Goal: Transaction & Acquisition: Purchase product/service

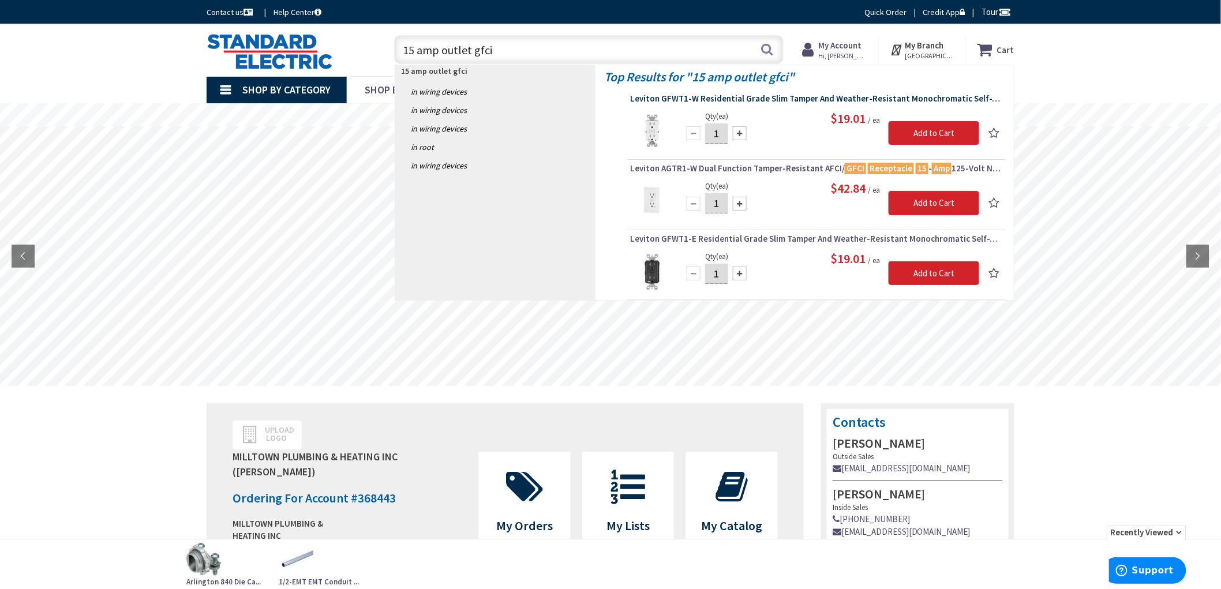
type input "15 amp outlet gfci"
click at [812, 95] on span "Leviton GFWT1-W Residential Grade Slim Tamper And Weather-Resistant Monochromat…" at bounding box center [816, 99] width 372 height 12
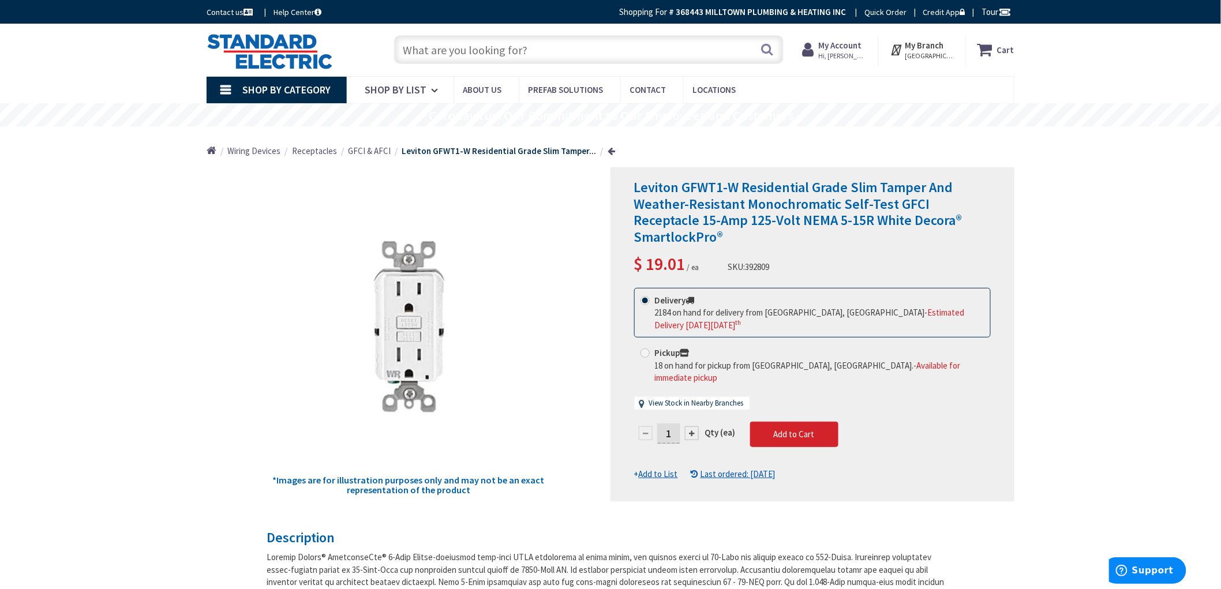
click at [624, 53] on input "text" at bounding box center [589, 49] width 390 height 29
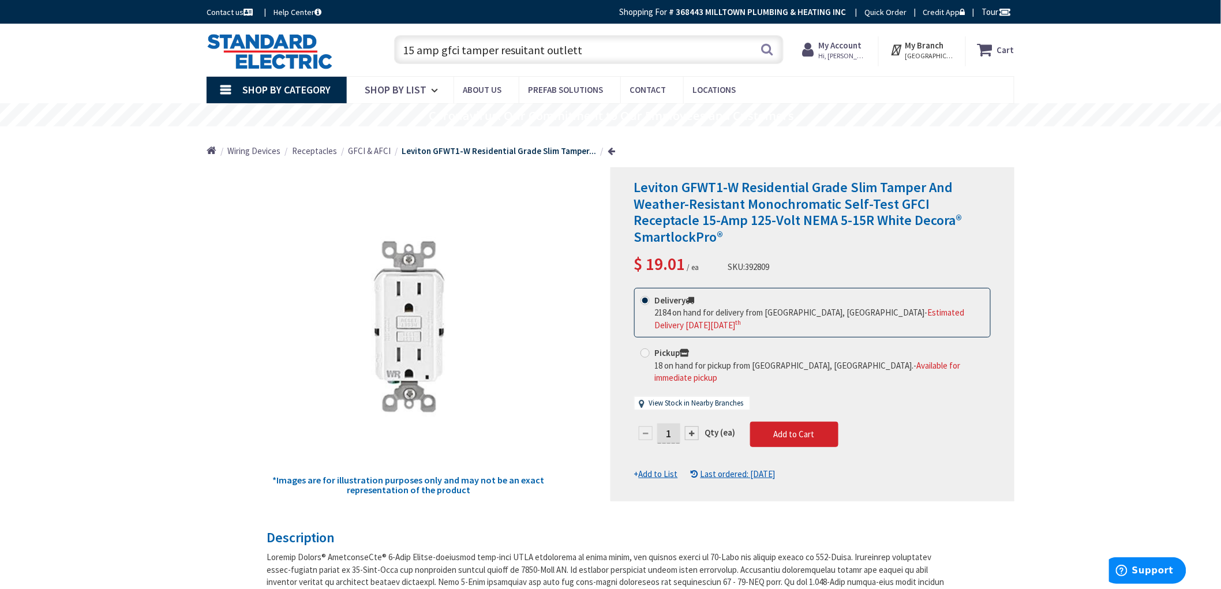
drag, startPoint x: 182, startPoint y: 316, endPoint x: 179, endPoint y: 305, distance: 11.2
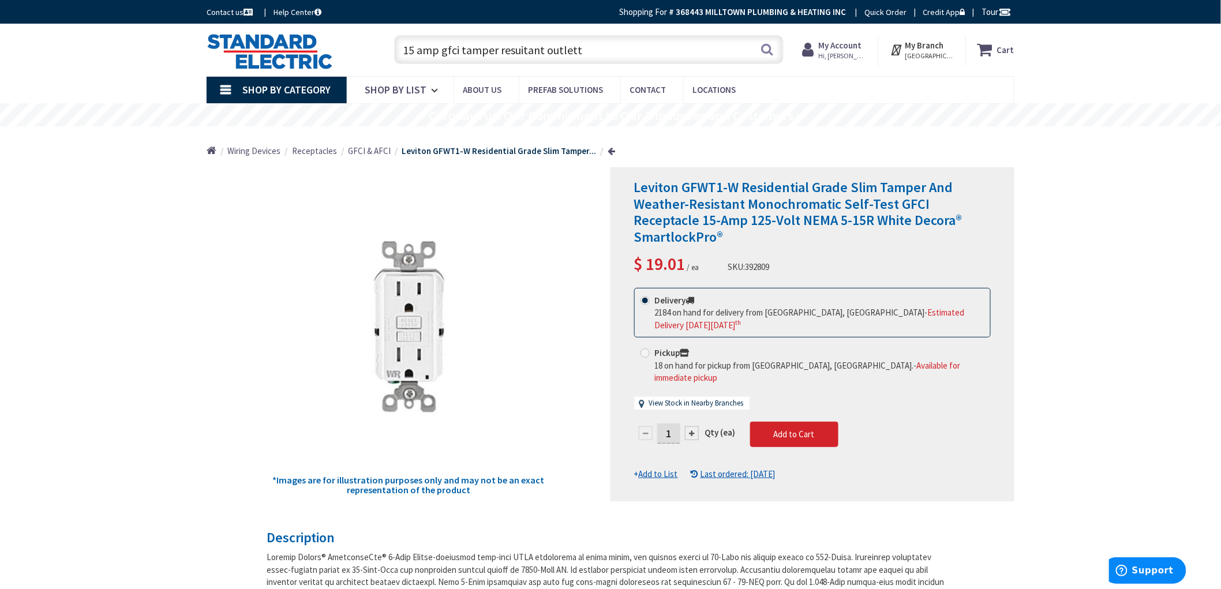
click at [759, 261] on span "392809" at bounding box center [758, 266] width 24 height 11
click at [758, 261] on span "392809" at bounding box center [758, 266] width 24 height 11
copy span "392809"
click at [506, 44] on input "15 amp gfci tamper resuitant outlett" at bounding box center [589, 49] width 390 height 29
drag, startPoint x: 459, startPoint y: 48, endPoint x: 701, endPoint y: 73, distance: 243.6
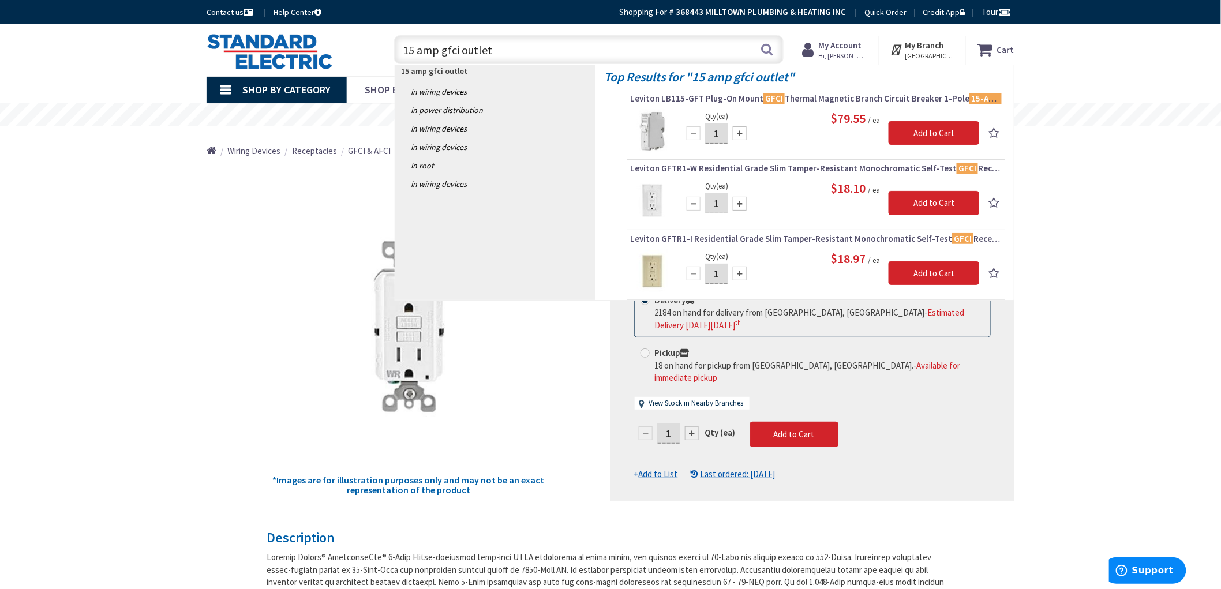
type input "15 amp gfci outlet"
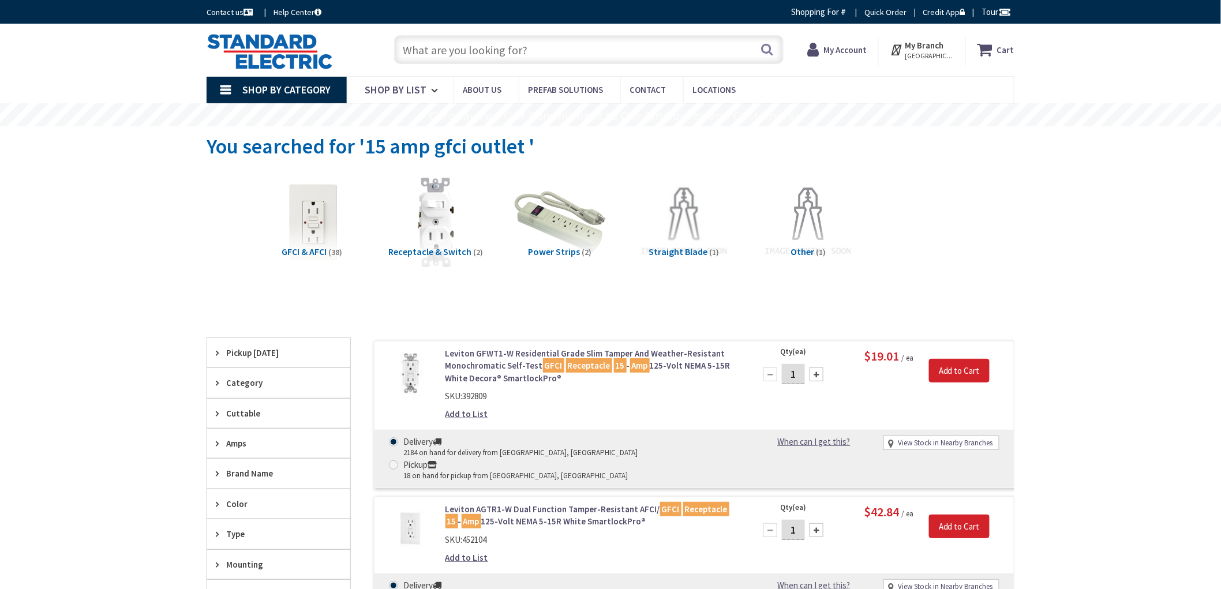
drag, startPoint x: 113, startPoint y: 441, endPoint x: 100, endPoint y: 459, distance: 22.7
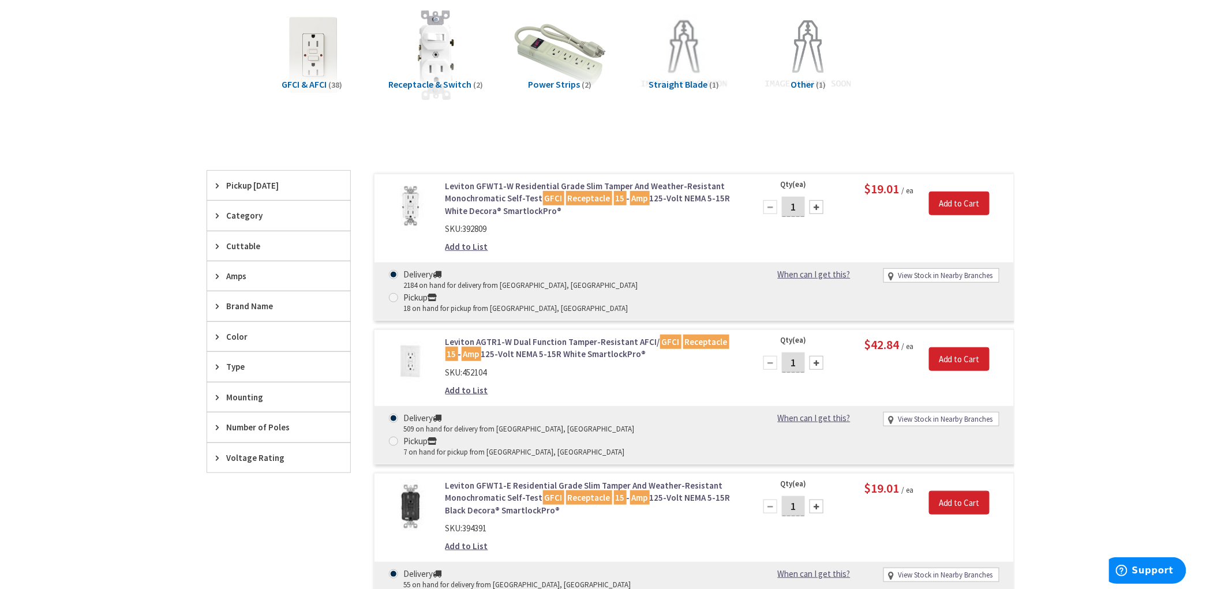
scroll to position [320, 0]
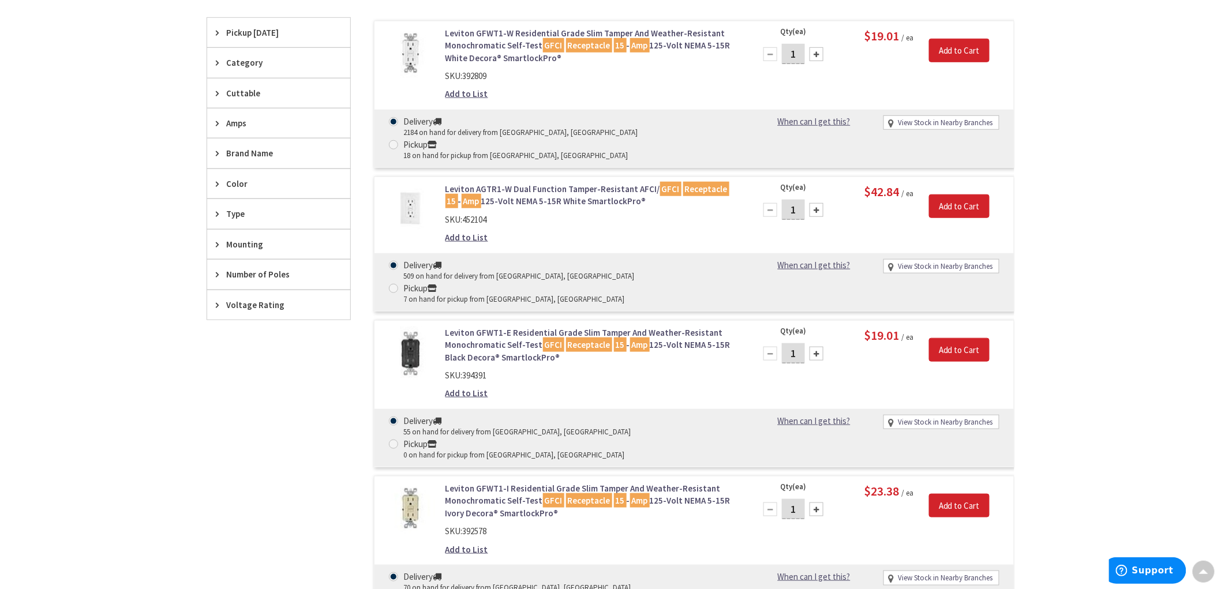
click at [70, 443] on div "Skip to Content Toggle Nav Search Cart My Cart Close" at bounding box center [610, 409] width 1221 height 1412
click at [67, 443] on div "Skip to Content Toggle Nav Search Cart My Cart Close" at bounding box center [610, 409] width 1221 height 1412
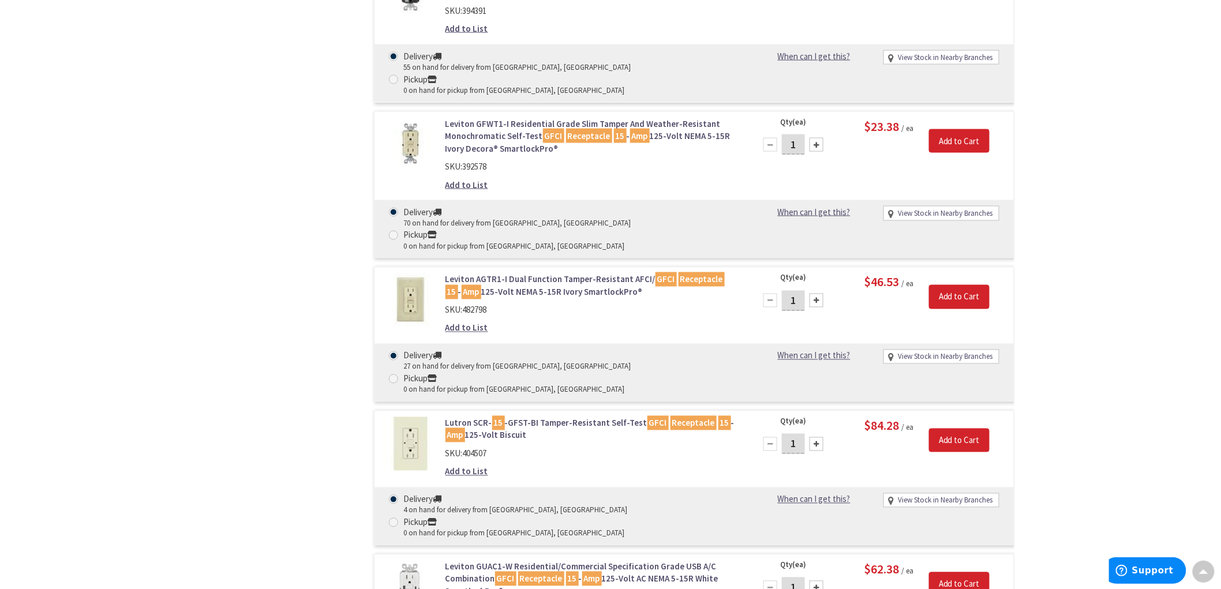
scroll to position [705, 0]
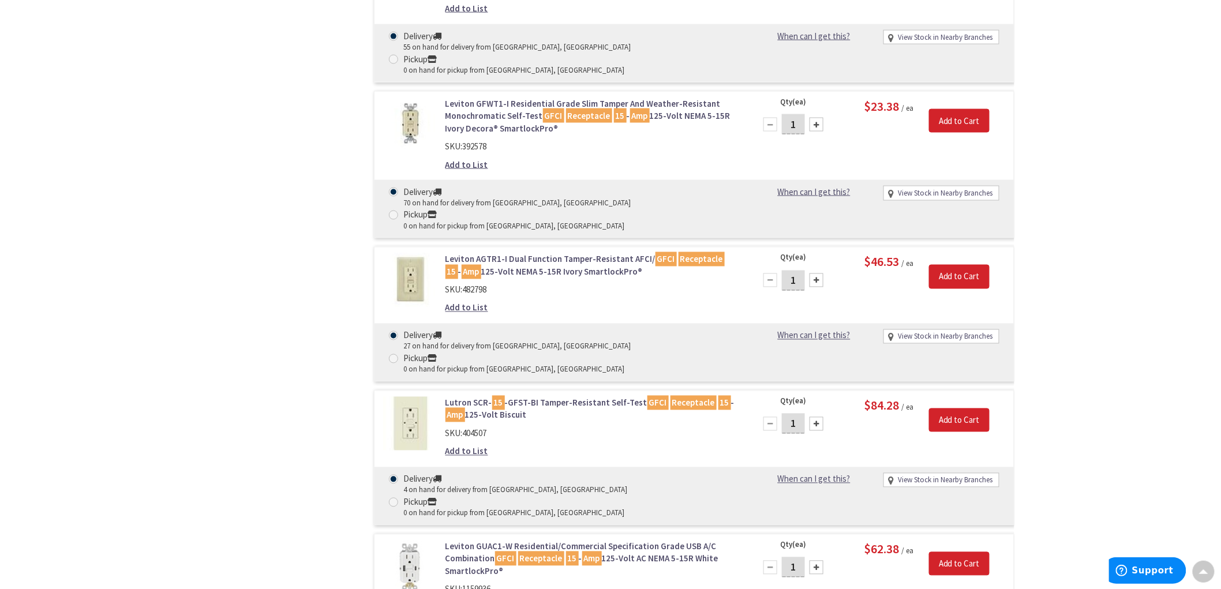
click at [181, 297] on main "You searched for '15 amp gfci outlet ' View Subcategories GFCI & AFCI (38) Rece…" at bounding box center [611, 301] width 866 height 1760
click at [173, 300] on div "Skip to Content Toggle Nav Search Cart My Cart Close" at bounding box center [610, 407] width 1221 height 2179
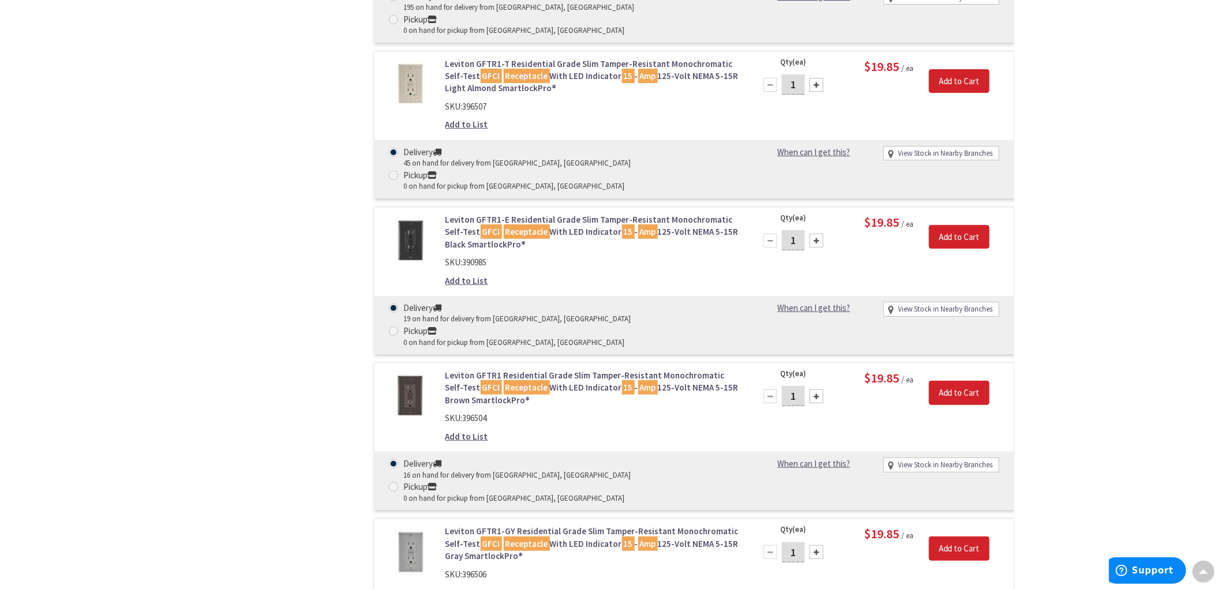
scroll to position [1859, 0]
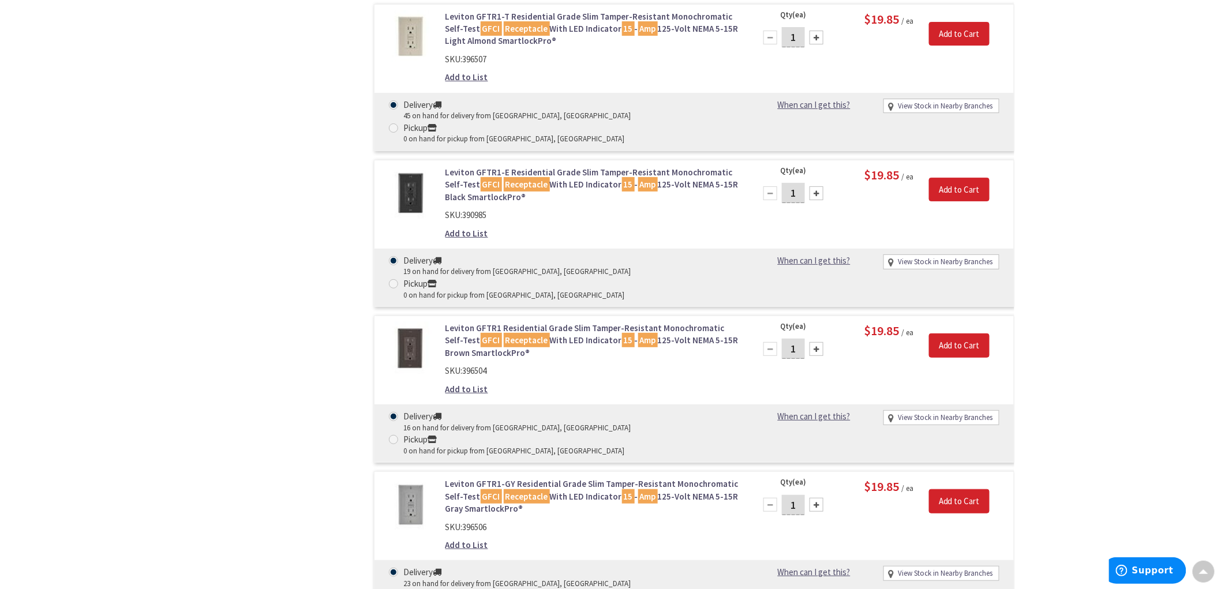
drag, startPoint x: 116, startPoint y: 349, endPoint x: 123, endPoint y: 370, distance: 23.2
click at [123, 370] on div "Skip to Content Toggle Nav Search Cart My Cart Close" at bounding box center [610, 27] width 1221 height 3726
click at [119, 370] on div "Skip to Content Toggle Nav Search Cart My Cart Close" at bounding box center [610, 27] width 1221 height 3726
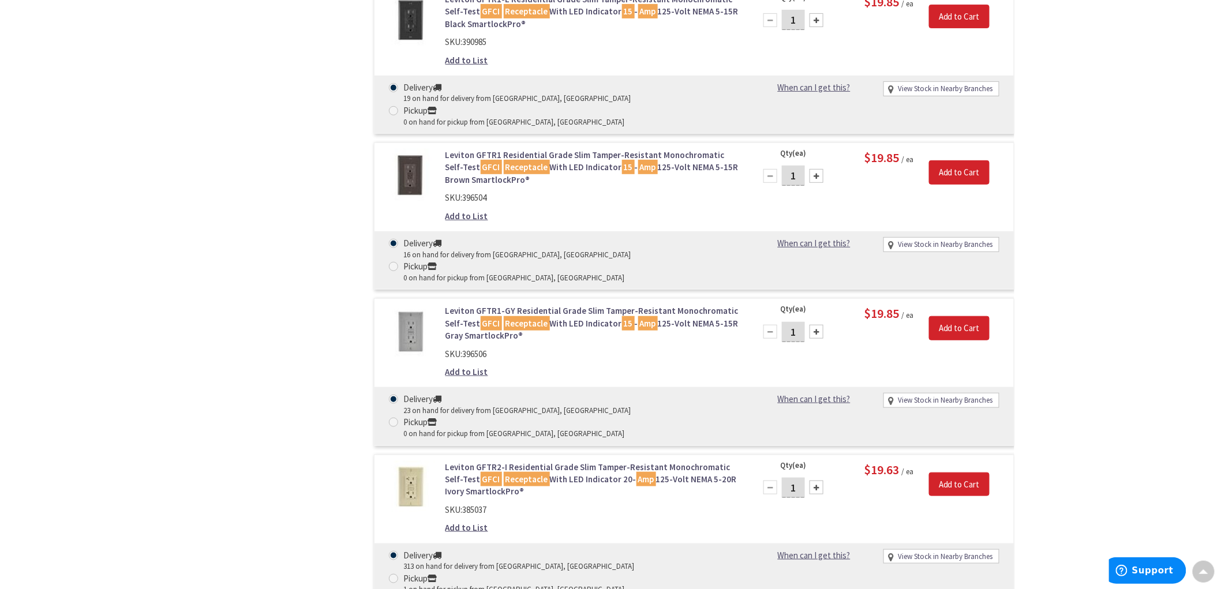
scroll to position [2180, 0]
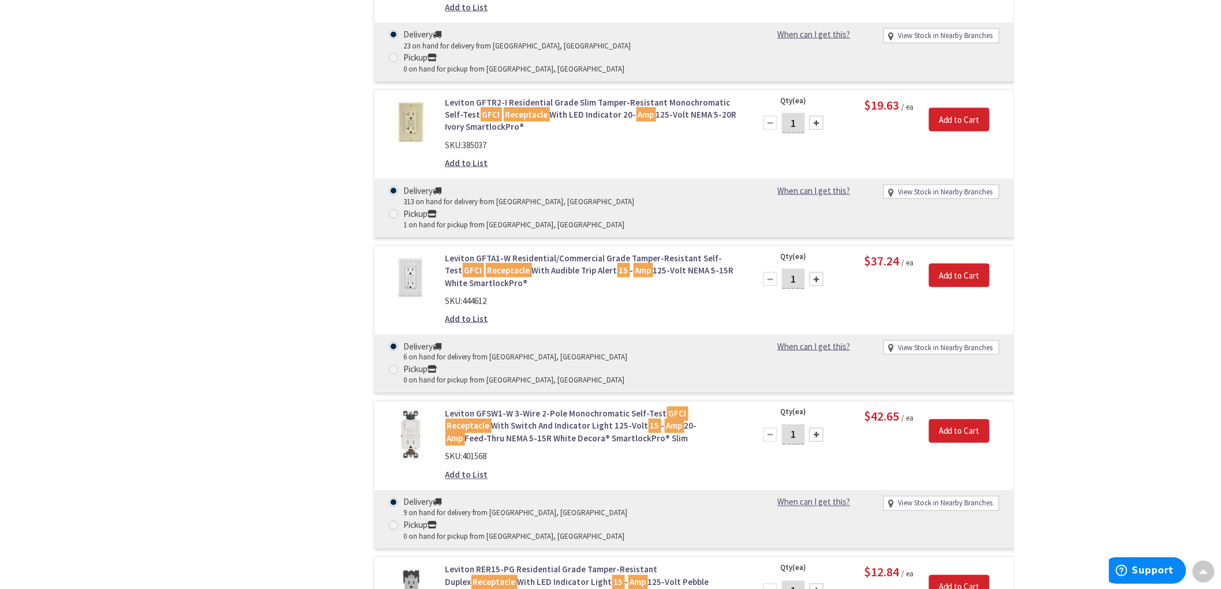
scroll to position [2436, 0]
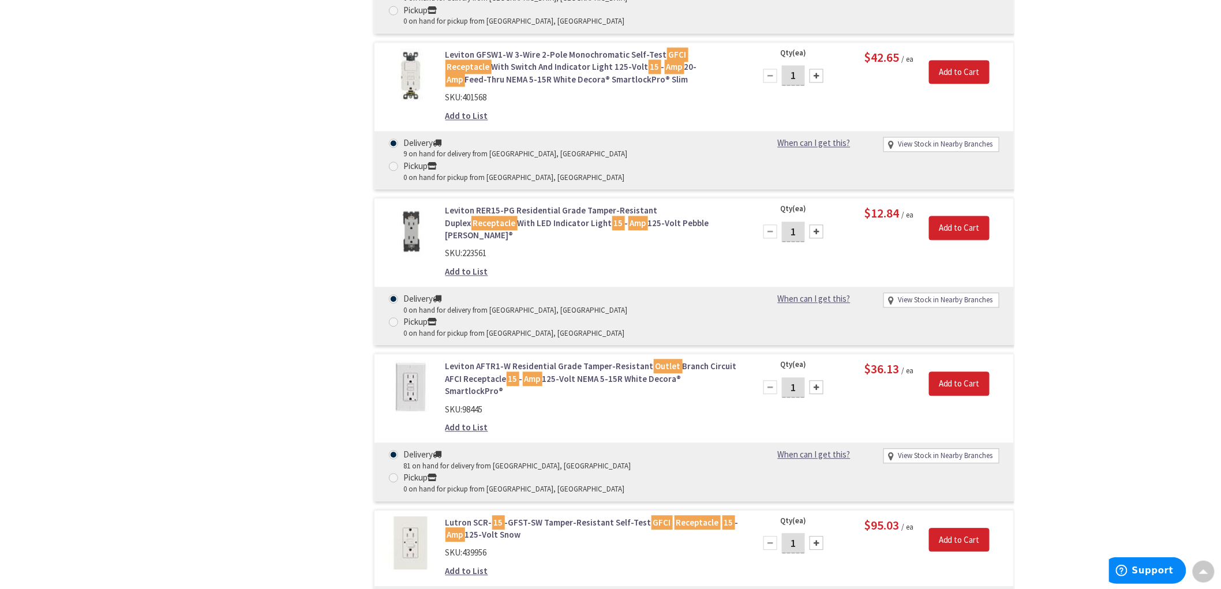
scroll to position [0, 0]
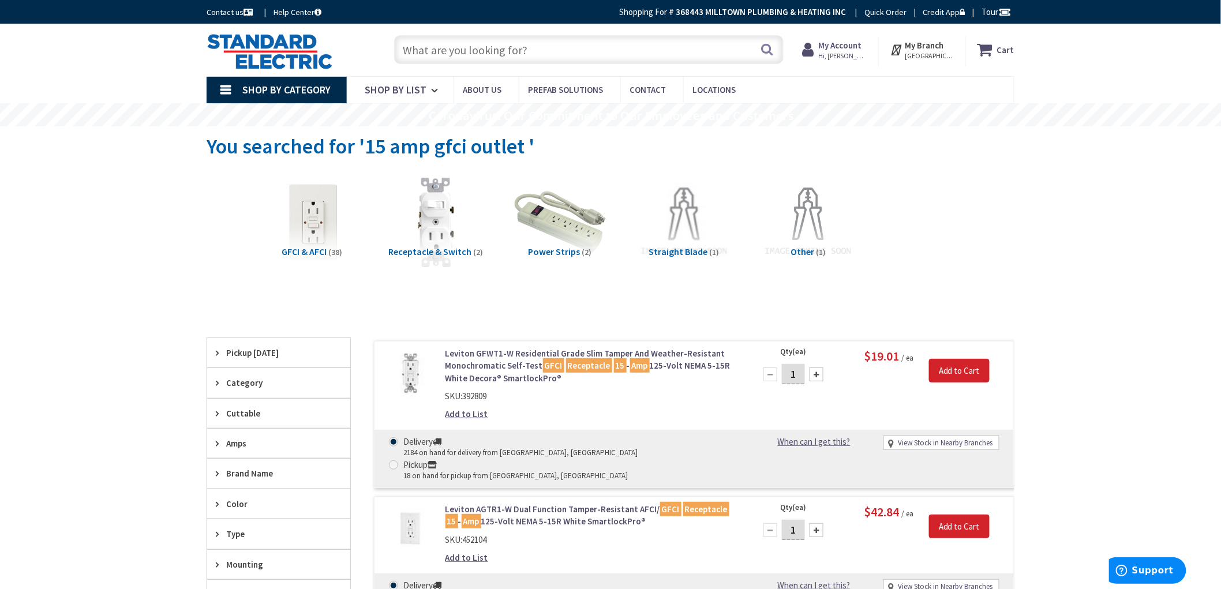
click at [533, 48] on input "text" at bounding box center [589, 49] width 390 height 29
paste input "392809"
type input "392809"
click at [770, 53] on button "Search" at bounding box center [767, 49] width 15 height 26
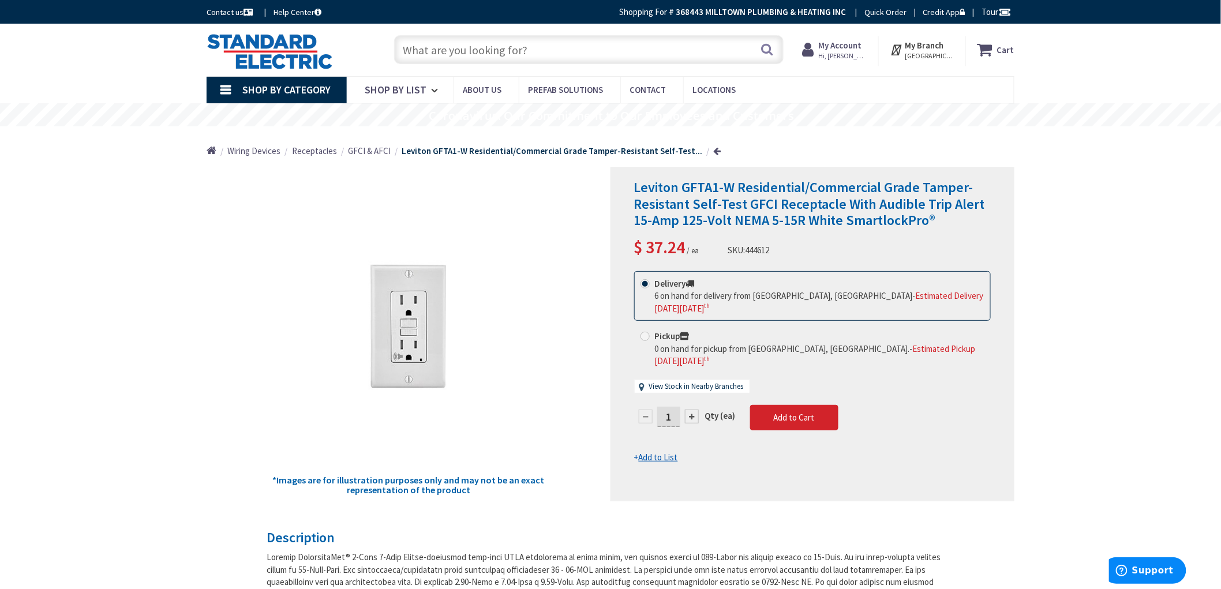
drag, startPoint x: 131, startPoint y: 175, endPoint x: 149, endPoint y: 181, distance: 18.8
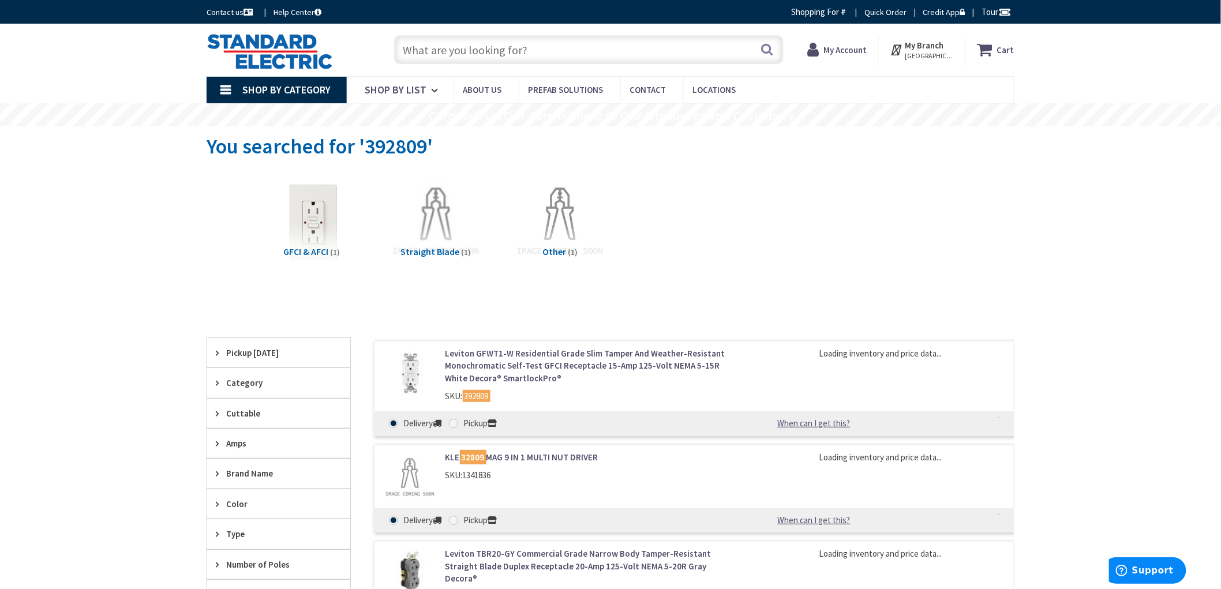
click at [570, 360] on link "Leviton GFWT1-W Residential Grade Slim Tamper And Weather-Resistant Monochromat…" at bounding box center [593, 365] width 294 height 37
click at [58, 272] on div "Skip to Content Toggle Nav Search Cart My Cart Close" at bounding box center [610, 504] width 1221 height 961
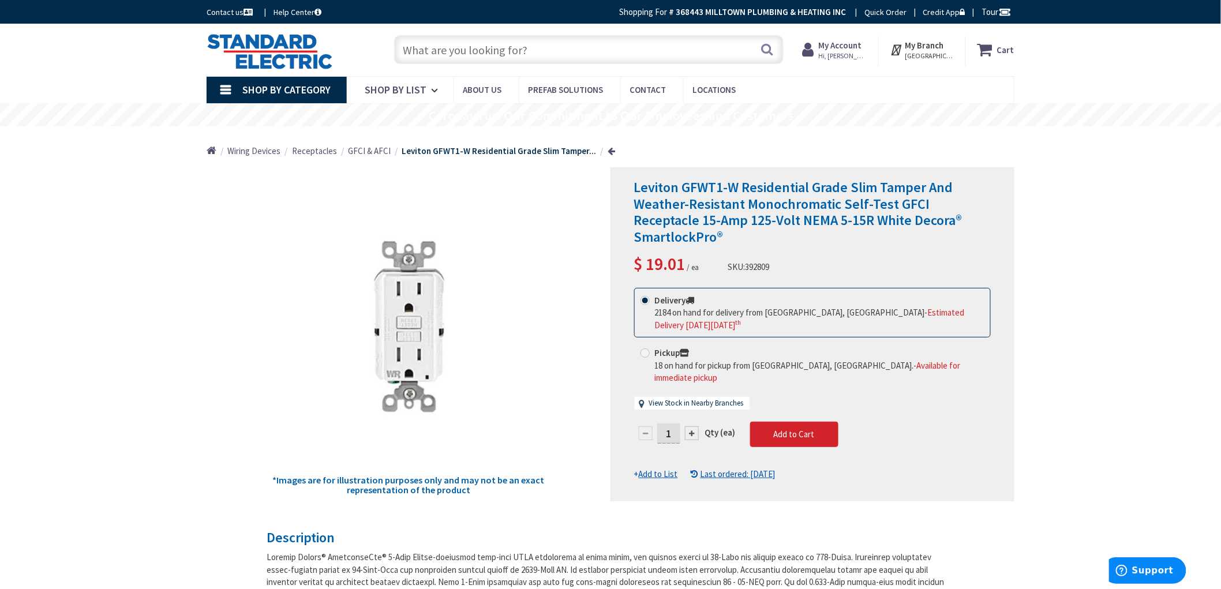
drag, startPoint x: 174, startPoint y: 321, endPoint x: 128, endPoint y: 237, distance: 95.3
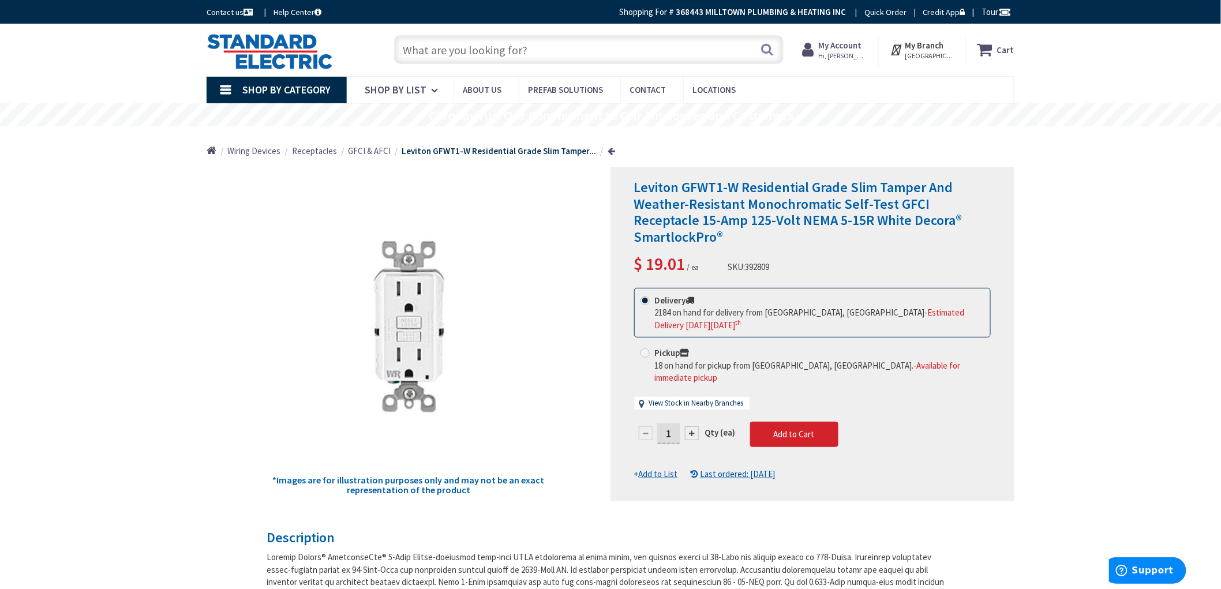
click at [223, 223] on div "*Images are for illustration purposes only and may not be an exact representati…" at bounding box center [409, 334] width 404 height 334
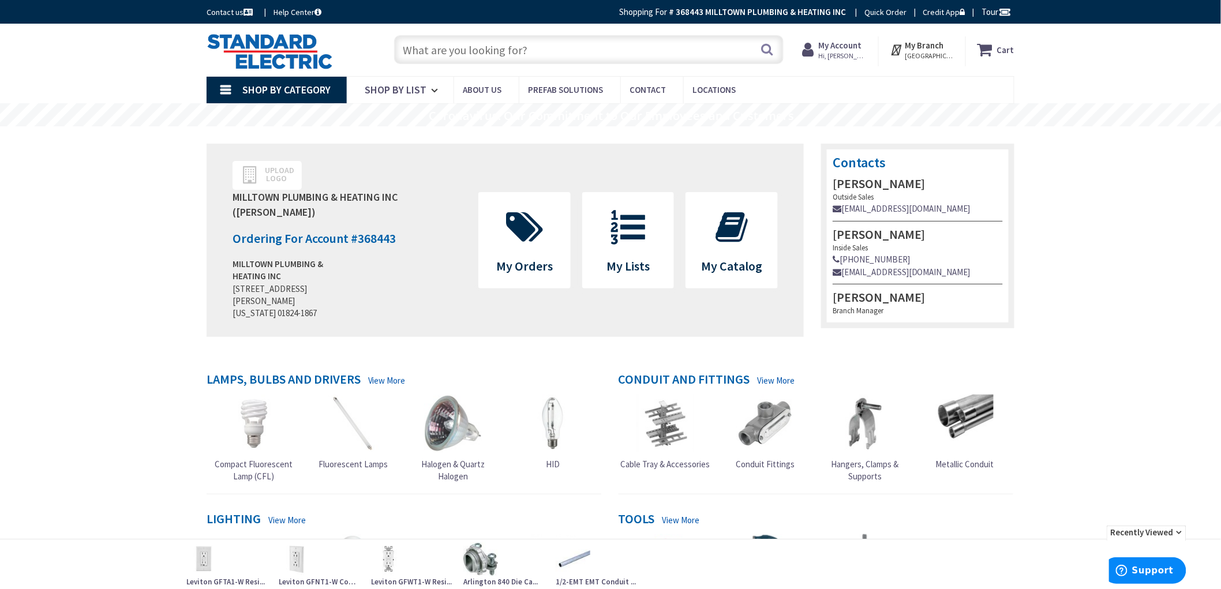
drag, startPoint x: 133, startPoint y: 218, endPoint x: 138, endPoint y: 231, distance: 14.3
drag, startPoint x: 137, startPoint y: 226, endPoint x: 137, endPoint y: 219, distance: 6.3
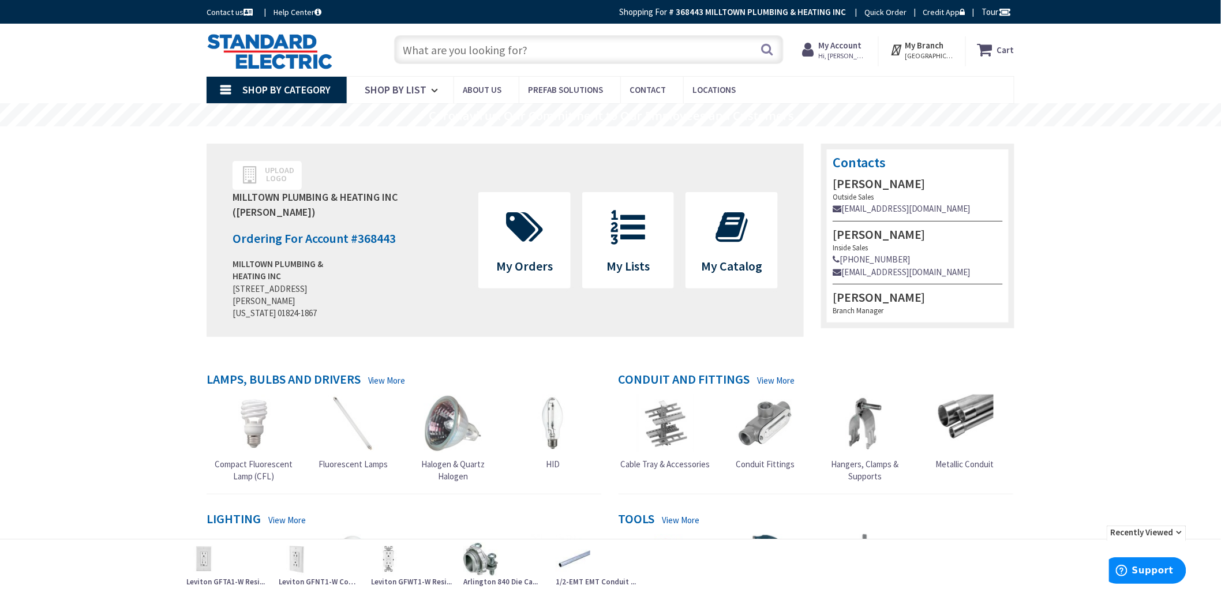
click at [508, 45] on input "text" at bounding box center [589, 49] width 390 height 29
paste input "Leviton GFTR1-GY Residential Grade Slim Tamper-Resistant Monochromatic Self-Tes…"
click at [672, 47] on input "Leviton GFTR1-GY Residential Grade Slim Tamper-Resistant Monochromatic Self-Tes…" at bounding box center [589, 49] width 390 height 29
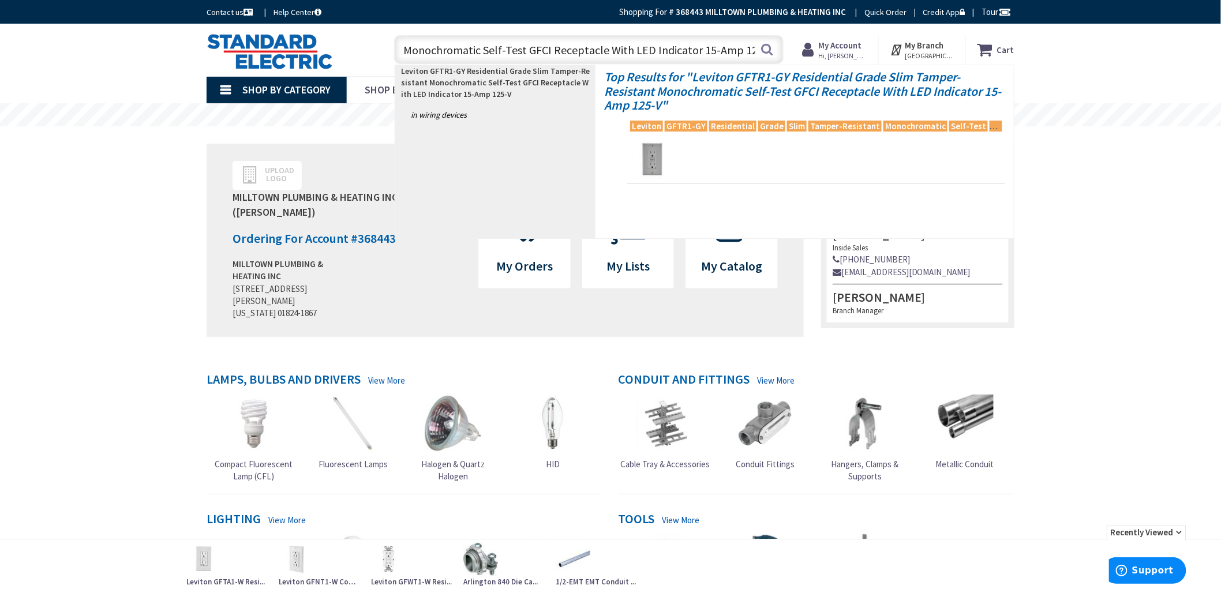
click at [564, 58] on input "Leviton GFTR1-GY Residential Grade Slim Tamper-Resistant Monochromatic Self-Tes…" at bounding box center [589, 49] width 390 height 29
type input "Leviton GFTR1-GY Residential Grade Slim Tamper-Resistant Monochromatic Self-Tes…"
click at [540, 41] on input "Leviton GFTR1-GY Residential Grade Slim Tamper-Resistant Monochromatic Self-Tes…" at bounding box center [589, 49] width 390 height 29
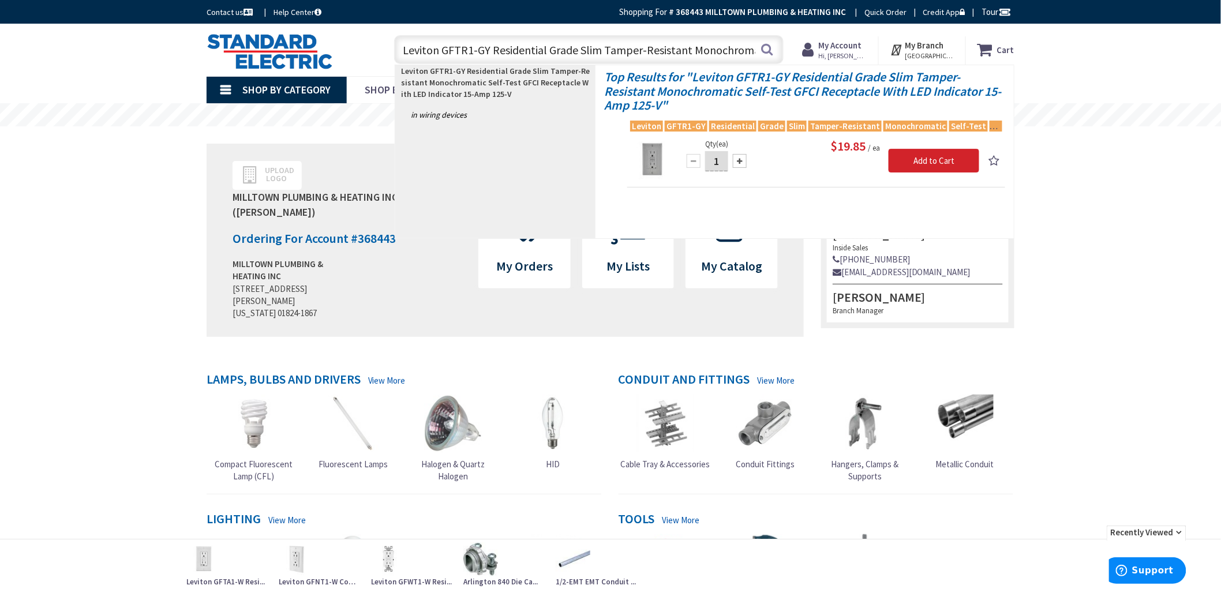
click at [539, 42] on input "Leviton GFTR1-GY Residential Grade Slim Tamper-Resistant Monochromatic Self-Tes…" at bounding box center [589, 49] width 390 height 29
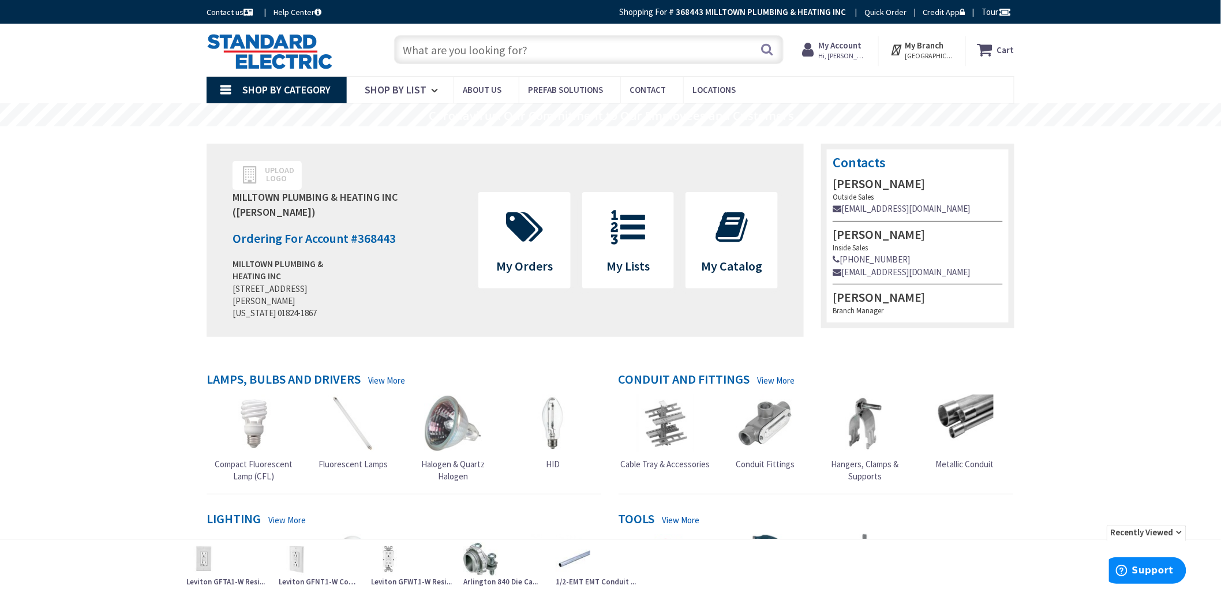
paste input "Leviton GFTR1-GY Residential Grade Slim Tamper-Resistant Monochromatic Self-Tes…"
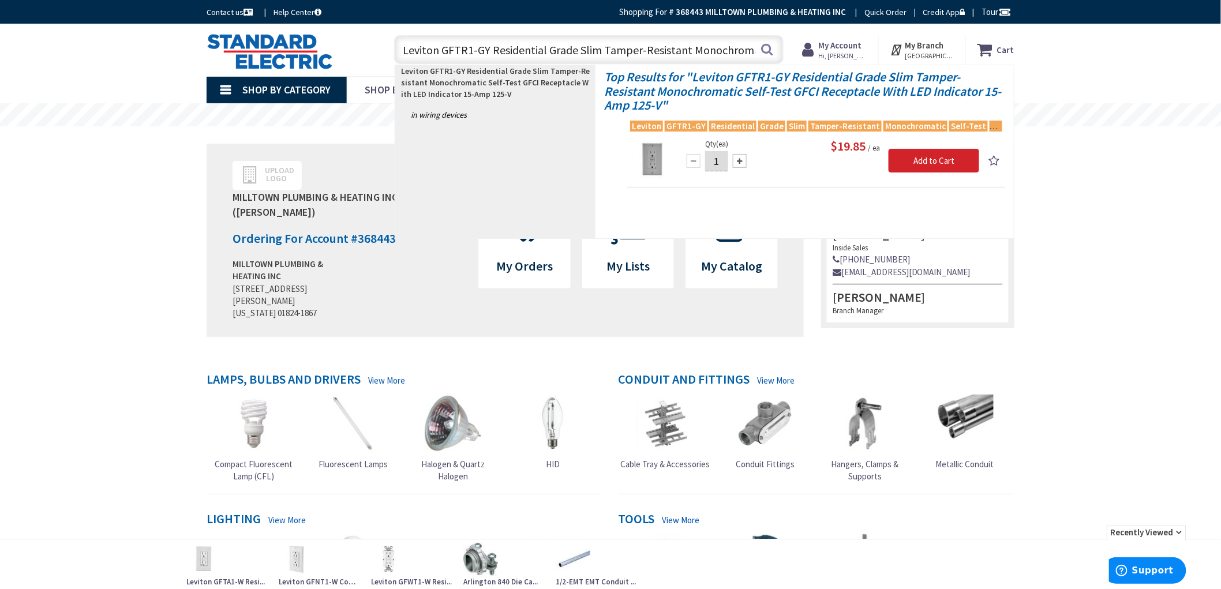
drag, startPoint x: 616, startPoint y: 53, endPoint x: 383, endPoint y: 47, distance: 233.8
click at [383, 47] on div "Leviton GFTR1-GY Residential Grade Slim Tamper-Resistant Monochromatic Self-Tes…" at bounding box center [586, 49] width 413 height 37
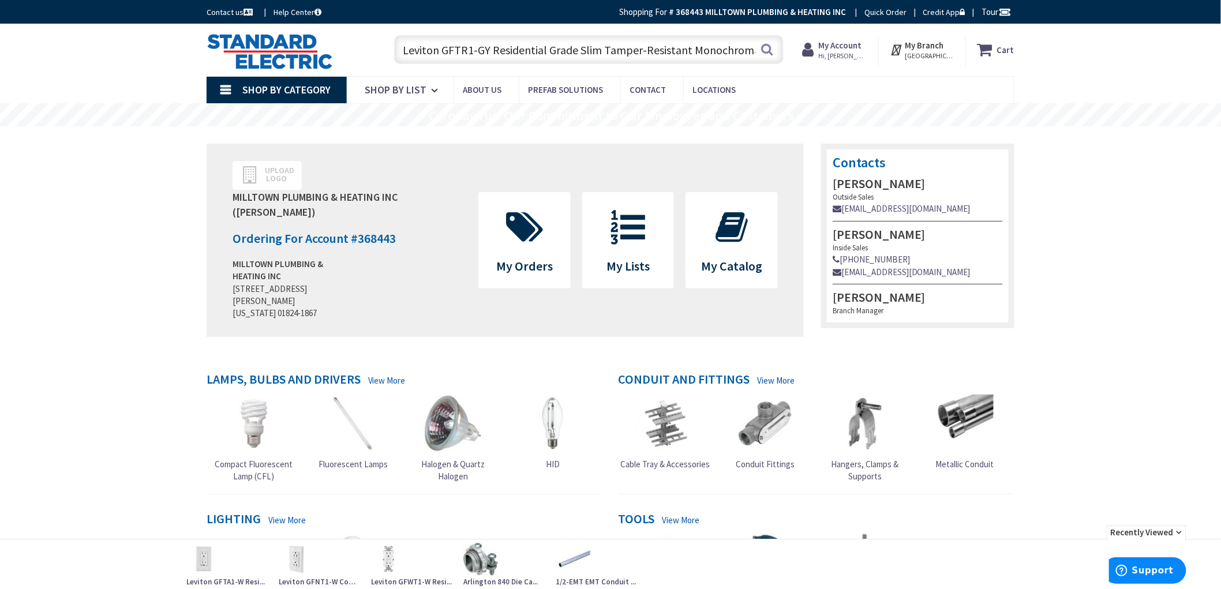
click at [487, 58] on input "Leviton GFTR1-GY Residential Grade Slim Tamper-Resistant Monochromatic Self-Tes…" at bounding box center [589, 49] width 390 height 29
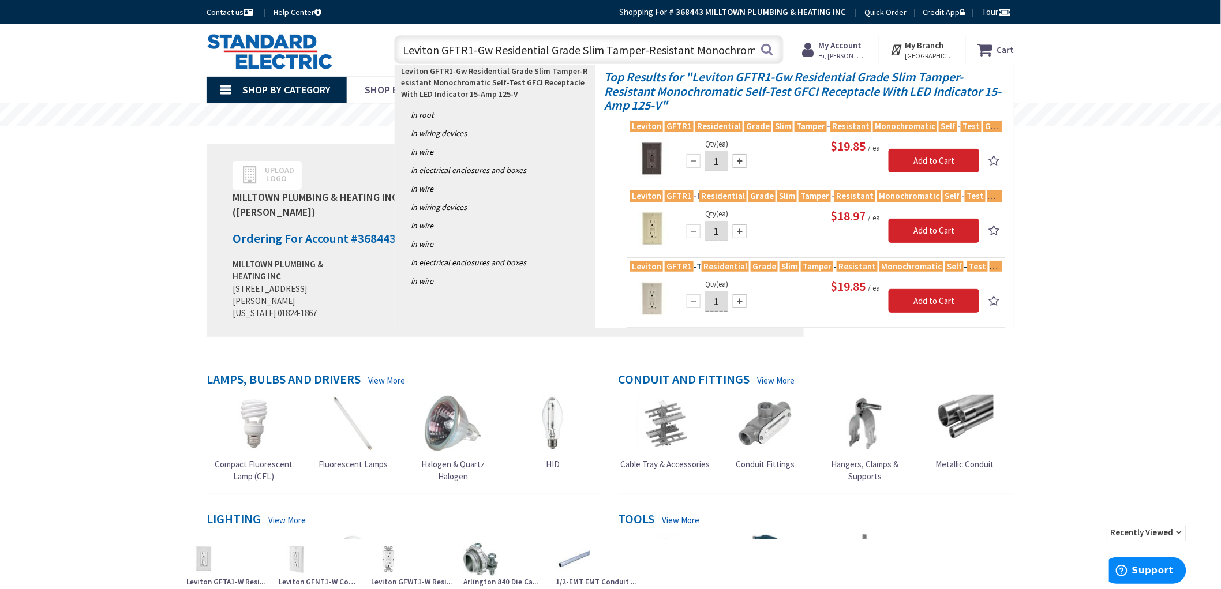
type input "Leviton GFTR1-Gw Residential Grade Slim Tamper-Resistant Monochromatic Self-Tes…"
click at [785, 264] on mark "Slim" at bounding box center [790, 266] width 20 height 14
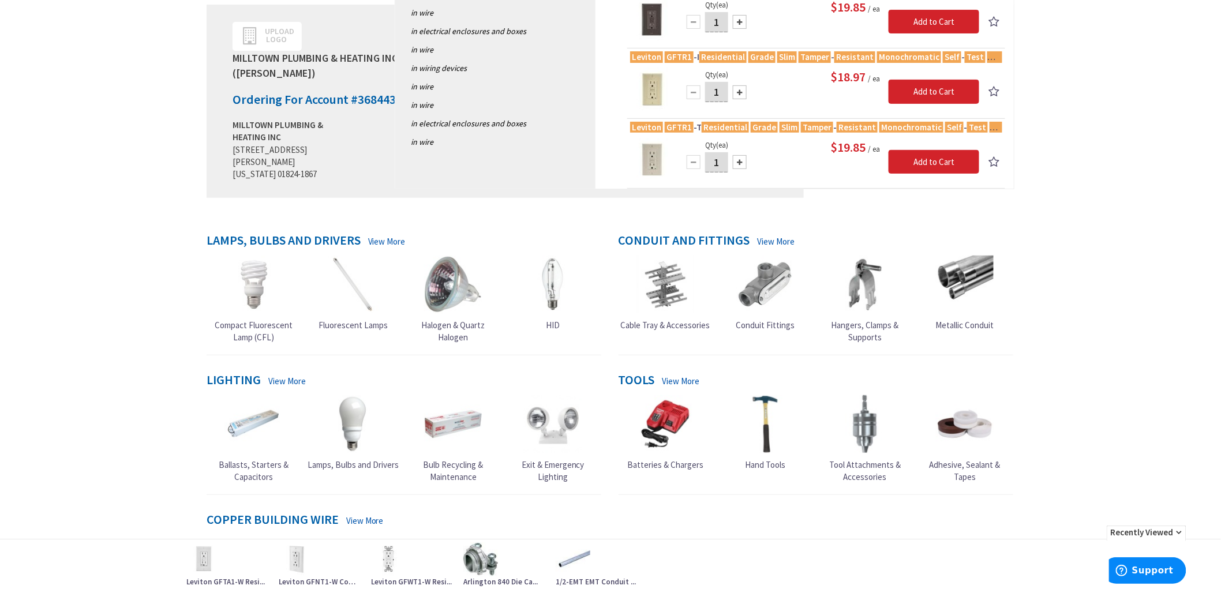
scroll to position [448, 0]
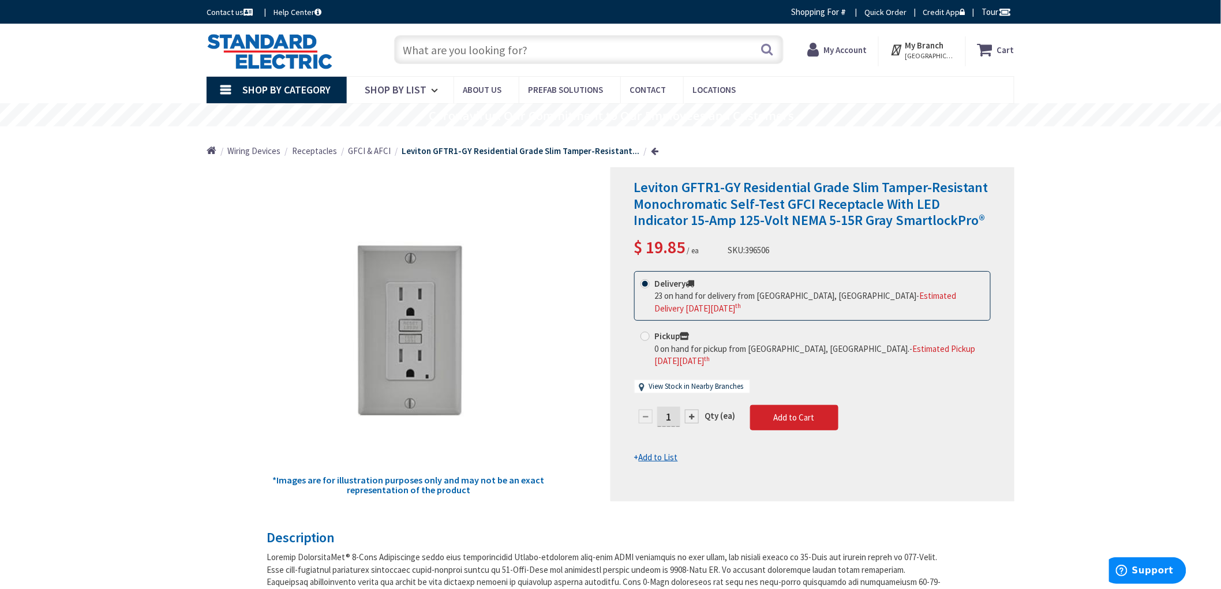
click at [673, 407] on input "1" at bounding box center [668, 417] width 23 height 20
type input "11"
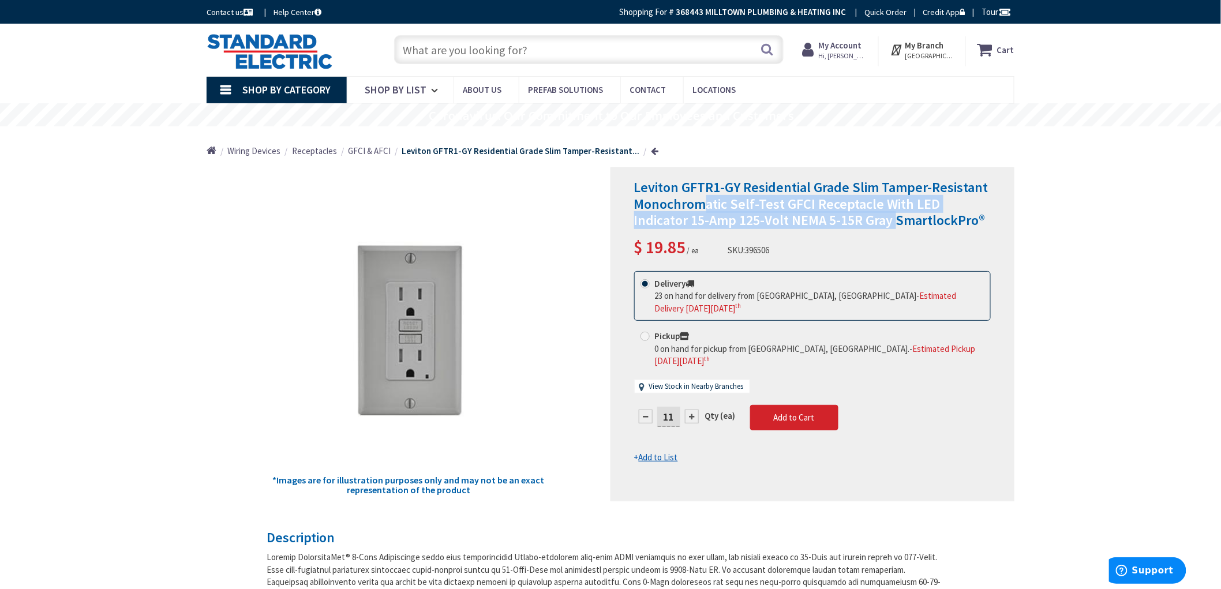
drag, startPoint x: 895, startPoint y: 221, endPoint x: 706, endPoint y: 197, distance: 190.3
click at [706, 197] on span "Leviton GFTR1-GY Residential Grade Slim Tamper-Resistant Monochromatic Self-Tes…" at bounding box center [811, 203] width 354 height 51
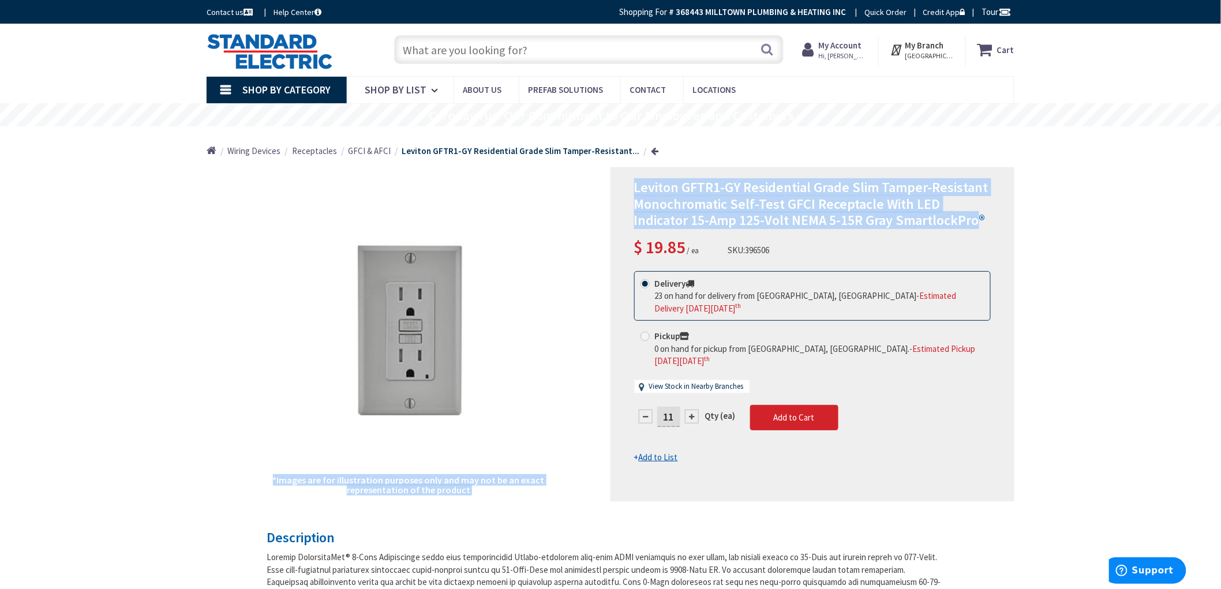
drag, startPoint x: 978, startPoint y: 221, endPoint x: 769, endPoint y: 191, distance: 211.0
click at [611, 184] on div "Leviton GFTR1-GY Residential Grade Slim Tamper-Resistant Monochromatic Self-Tes…" at bounding box center [813, 334] width 404 height 334
copy span "Leviton GFTR1-GY Residential Grade Slim Tamper-Resistant Monochromatic Self-Tes…"
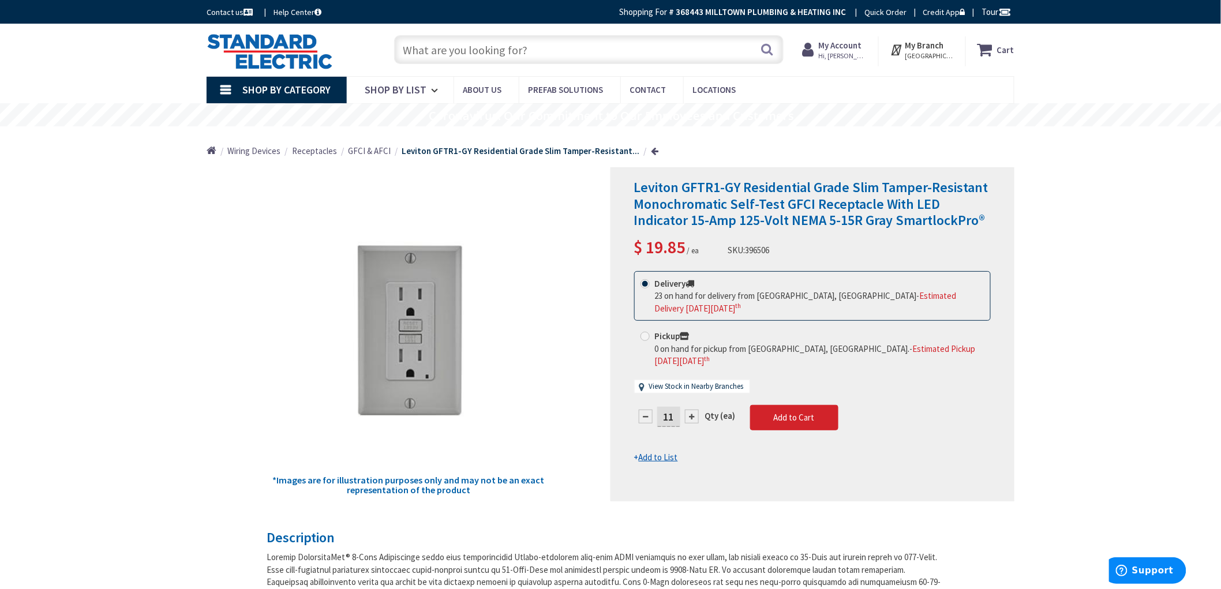
drag, startPoint x: 133, startPoint y: 406, endPoint x: 150, endPoint y: 378, distance: 32.7
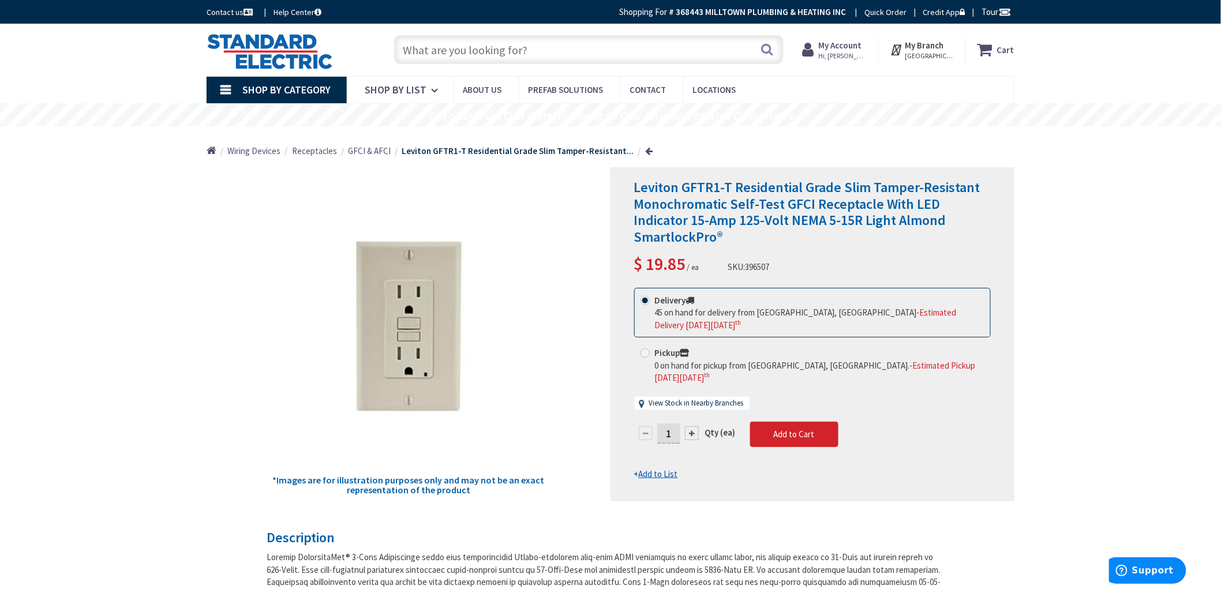
click at [532, 50] on input "text" at bounding box center [589, 49] width 390 height 29
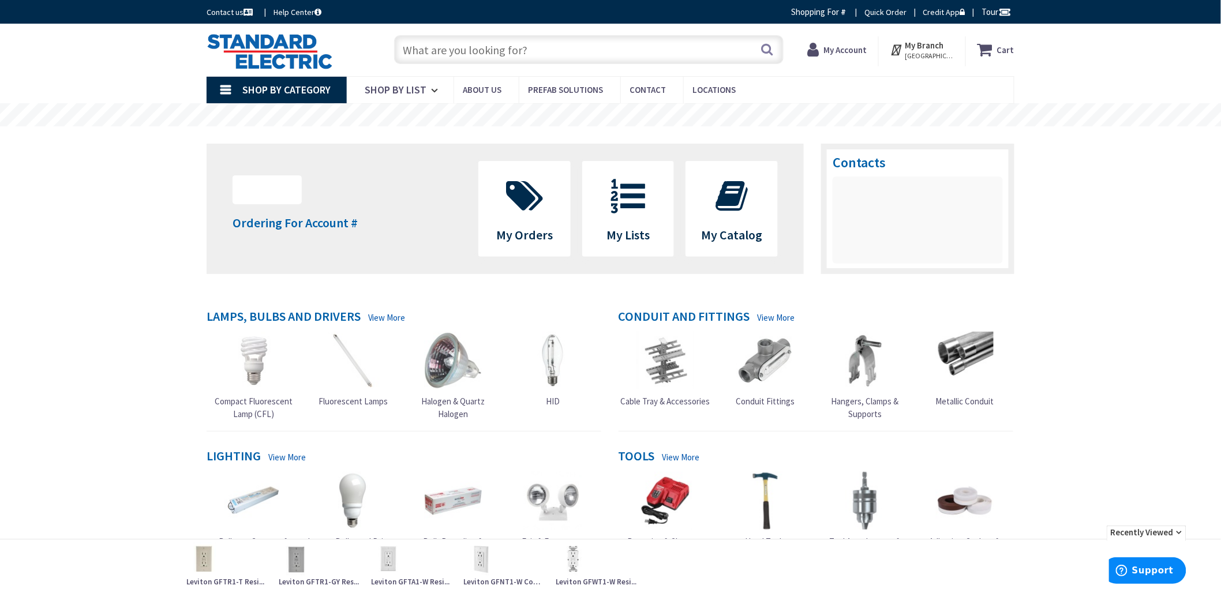
click at [561, 47] on input "text" at bounding box center [589, 49] width 390 height 29
paste input "Leviton GFTR1-GY Residential Grade Slim Tamper-Resistant Monochromatic Self-Tes…"
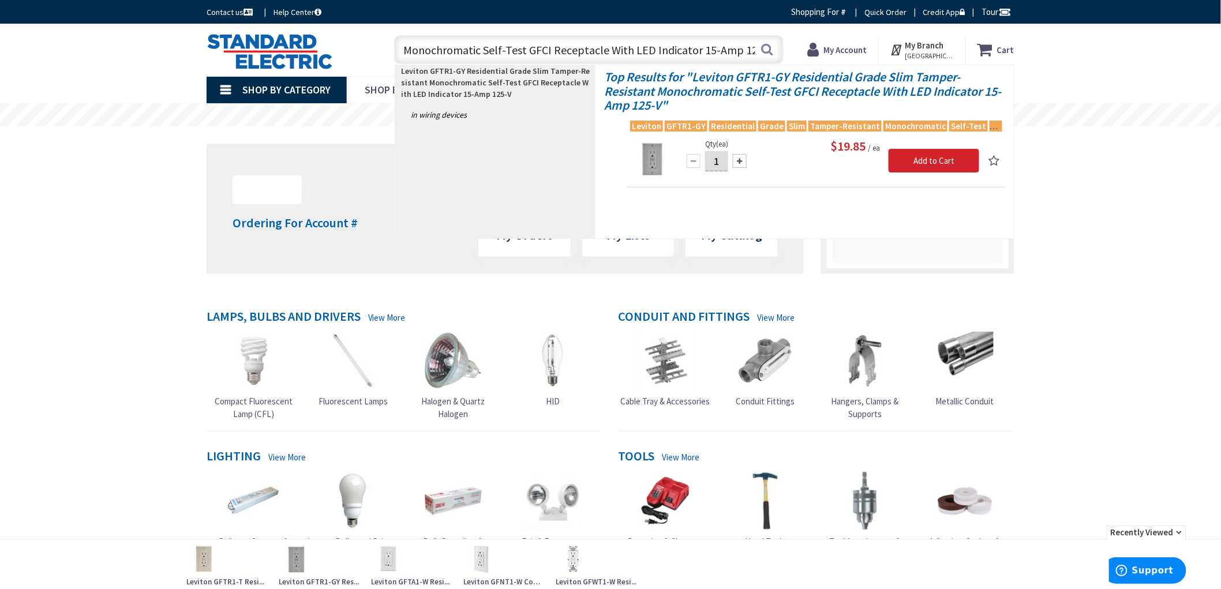
drag, startPoint x: 492, startPoint y: 50, endPoint x: 372, endPoint y: 2, distance: 129.0
click at [860, 24] on div "Skip to Content Toggle Nav Leviton GFTR1-GY Residential Grade Slim Tamper-Resis…" at bounding box center [611, 50] width 866 height 53
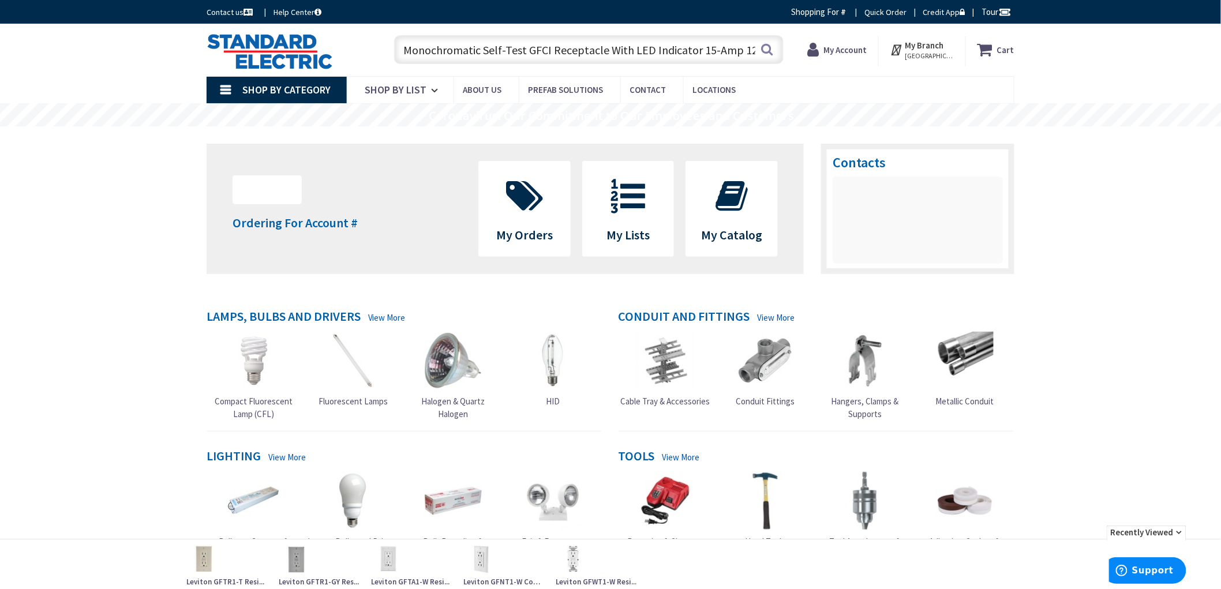
click at [609, 54] on input "Leviton GFTR1-GY Residential Grade Slim Tamper-Resistant Monochromatic Self-Tes…" at bounding box center [589, 49] width 390 height 29
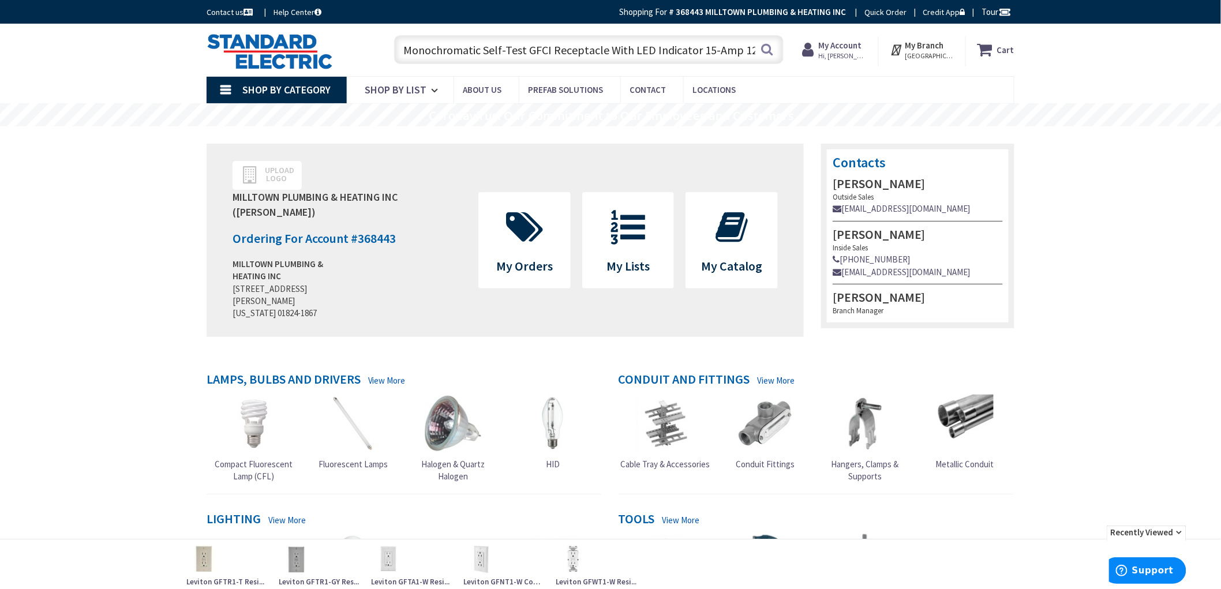
scroll to position [0, 0]
drag, startPoint x: 654, startPoint y: 47, endPoint x: 212, endPoint y: 46, distance: 442.0
click at [212, 46] on div "Toggle Nav Leviton GFTR1-GY Residential Grade Slim Tamper-Resistant Monochromat…" at bounding box center [610, 50] width 825 height 39
click at [555, 53] on input "Leviton GFTR1-GY Residential Grade Slim Tamper-Resistant Monochromatic Self-Tes…" at bounding box center [589, 49] width 390 height 29
click at [649, 51] on input "Leviton GFTR1-GY Residential Grade Slim Tamper-Resistant Monochromatic Self-Tes…" at bounding box center [589, 49] width 390 height 29
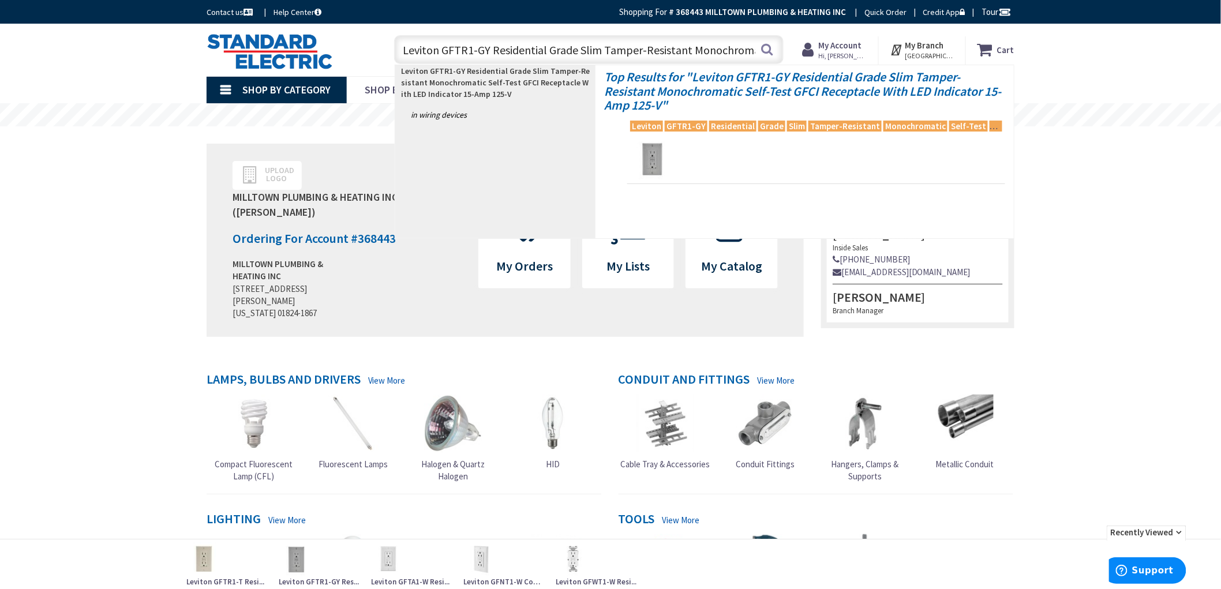
click at [662, 77] on h4 "Top Results for " Leviton GFTR1-GY Residential Grade Slim Tamper-Resistant Mono…" at bounding box center [804, 88] width 401 height 47
click at [736, 50] on input "Leviton GFTR1-GY Residential Grade Slim Tamper-Resistant Monochromatic Self-Tes…" at bounding box center [589, 49] width 390 height 29
click at [486, 48] on input "Leviton GFTR1-GY Residential Grade Slim Tamper-Resistant Monochromatic Self-Tes…" at bounding box center [589, 49] width 390 height 29
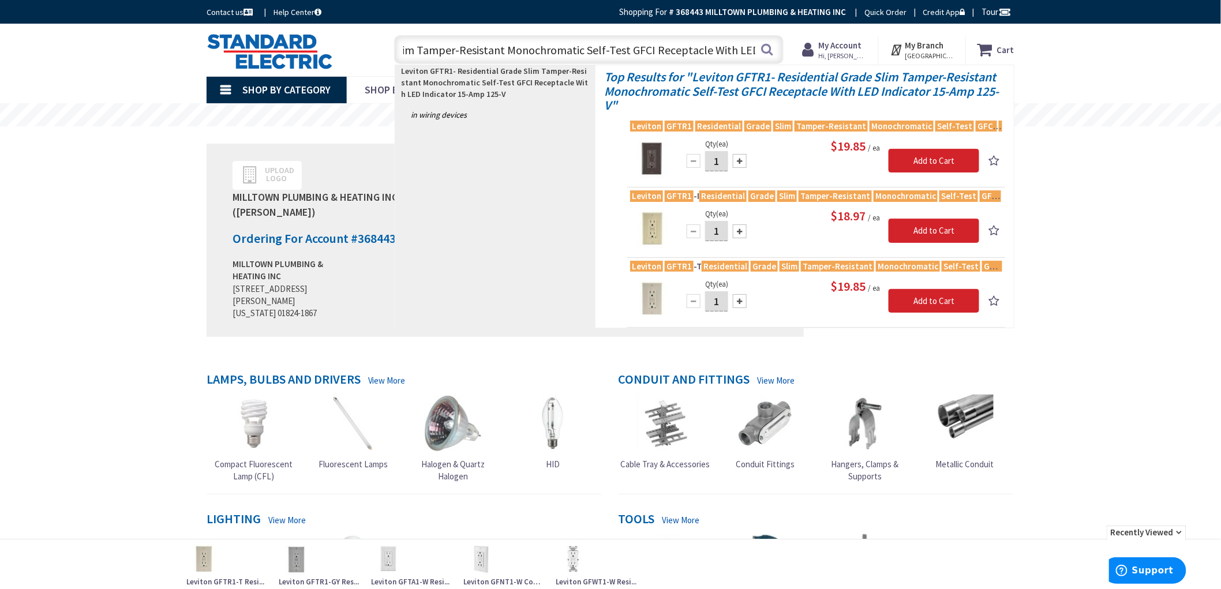
scroll to position [0, 279]
drag, startPoint x: 638, startPoint y: 45, endPoint x: 782, endPoint y: 43, distance: 144.3
click at [782, 43] on input "Leviton GFTR1- Residential Grade Slim Tamper-Resistant Monochromatic Self-Test …" at bounding box center [589, 49] width 390 height 29
click at [612, 43] on input "Leviton GFTR1- Residential Grade Slim Tamper-Resistant Monochromatic Self-Test …" at bounding box center [589, 49] width 390 height 29
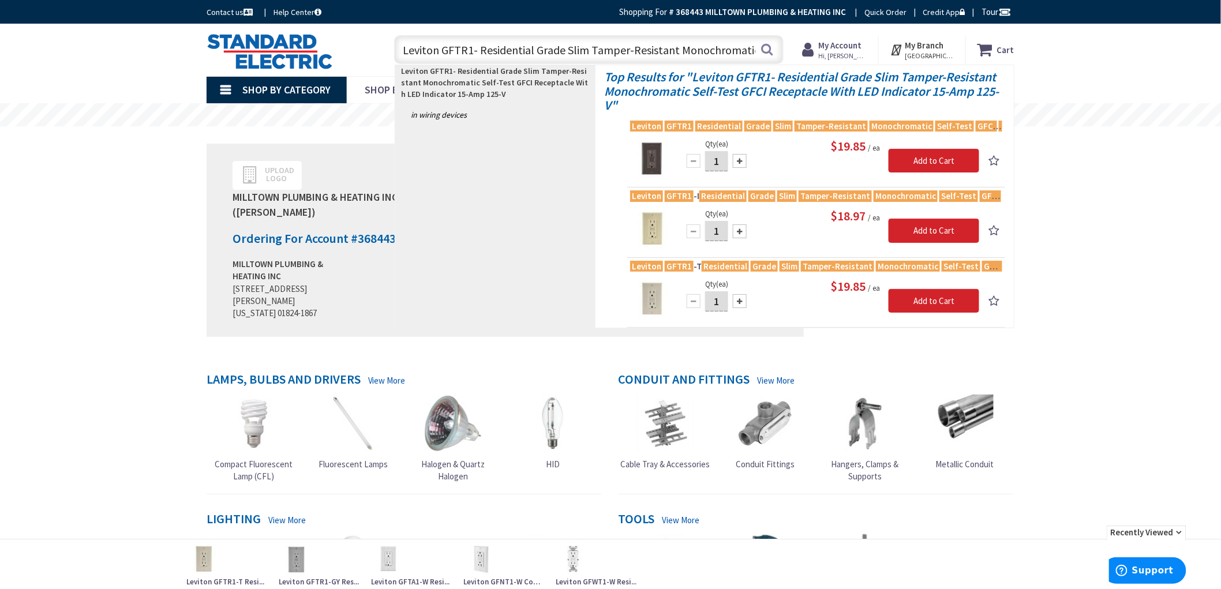
drag, startPoint x: 612, startPoint y: 50, endPoint x: 325, endPoint y: 50, distance: 286.2
click at [310, 50] on div "Toggle Nav Leviton GFTR1- Residential Grade Slim Tamper-Resistant Monochromatic…" at bounding box center [610, 50] width 825 height 39
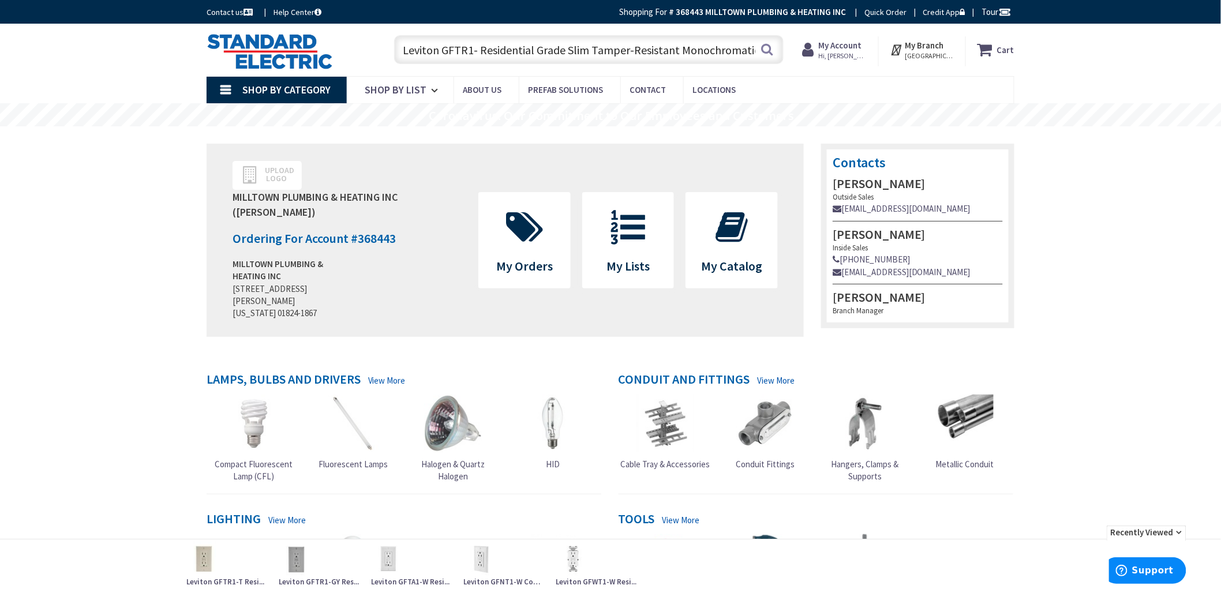
click at [465, 55] on input "Leviton GFTR1- Residential Grade Slim Tamper-Resistant Monochromatic Self-Test …" at bounding box center [589, 49] width 390 height 29
drag, startPoint x: 480, startPoint y: 52, endPoint x: 352, endPoint y: 44, distance: 128.4
click at [352, 44] on div "Toggle Nav Leviton GFTR1- Residential Grade Slim Tamper-Resistant Monochromatic…" at bounding box center [610, 50] width 825 height 39
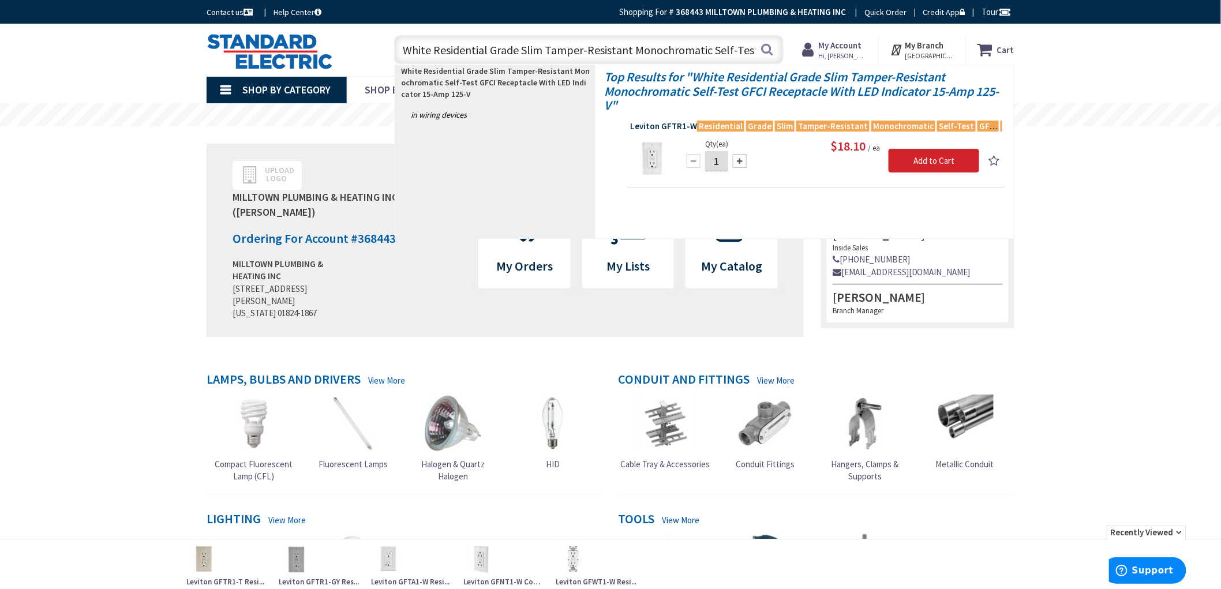
type input "White Residential Grade Slim Tamper-Resistant Monochromatic Self-Test GFCI Rece…"
click at [670, 128] on span "Leviton GFTR1-W Residential Grade Slim Tamper-Resistant Monochromatic Self-Test…" at bounding box center [816, 127] width 372 height 12
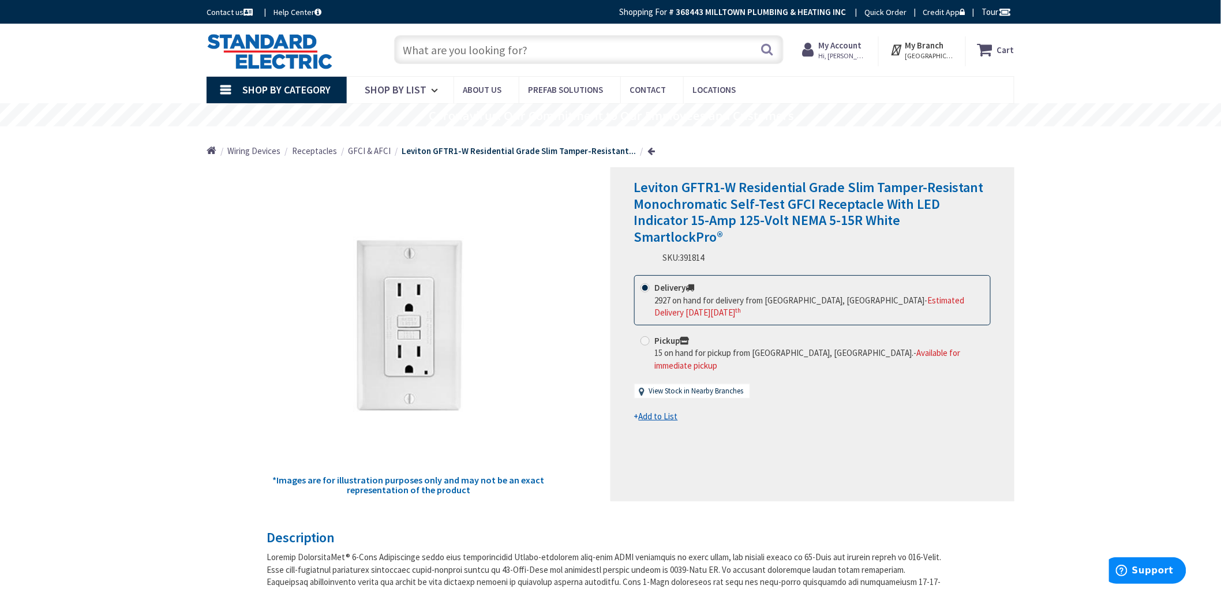
drag, startPoint x: 137, startPoint y: 250, endPoint x: 131, endPoint y: 250, distance: 6.4
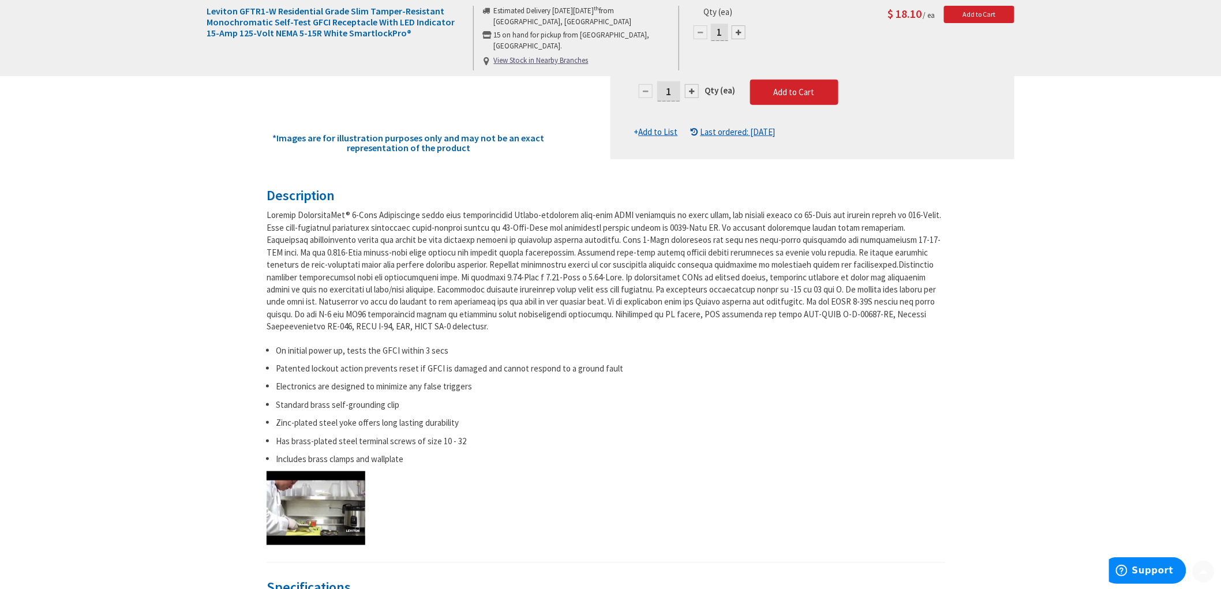
scroll to position [448, 0]
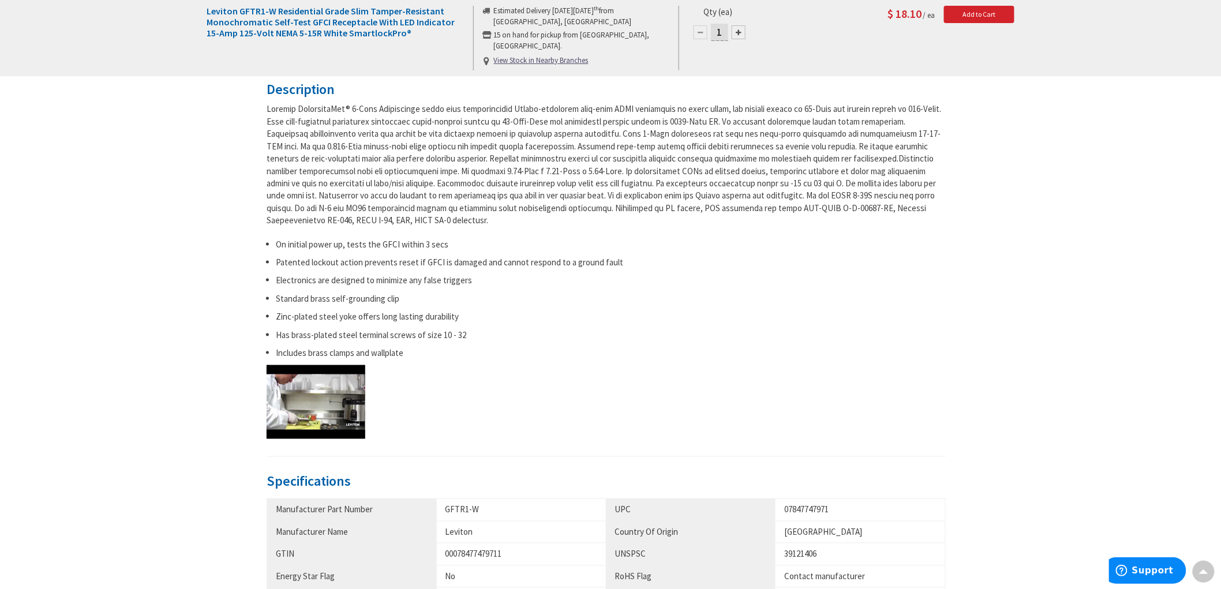
click at [219, 285] on div "Description On initial power up, tests the GFCI within 3 secs Patented lockout …" at bounding box center [610, 580] width 825 height 997
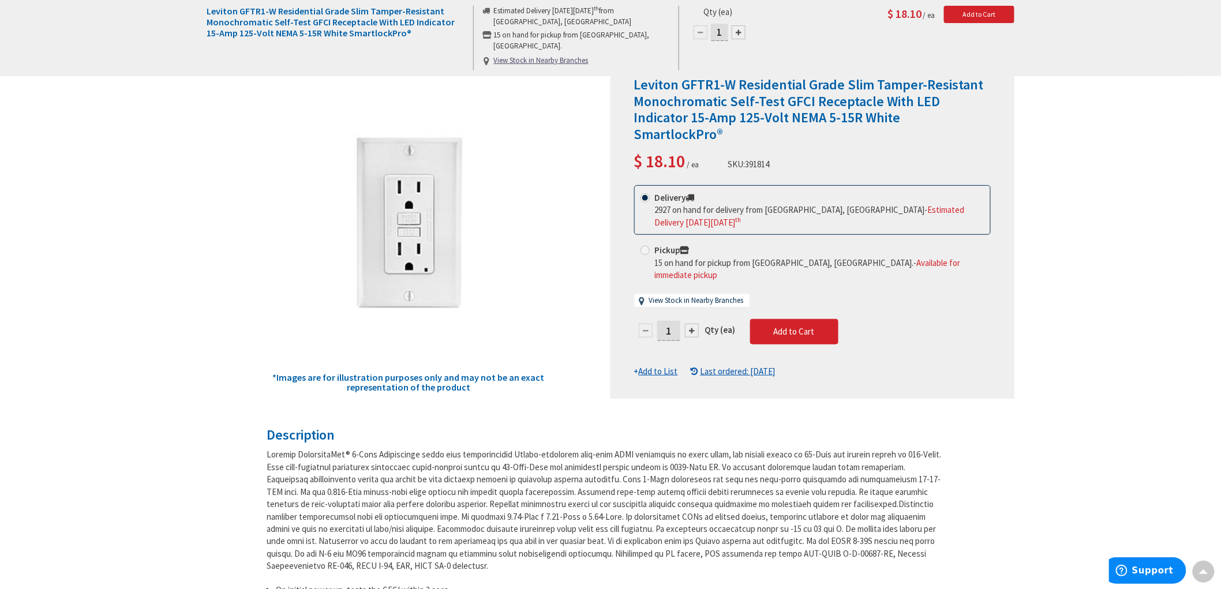
scroll to position [0, 0]
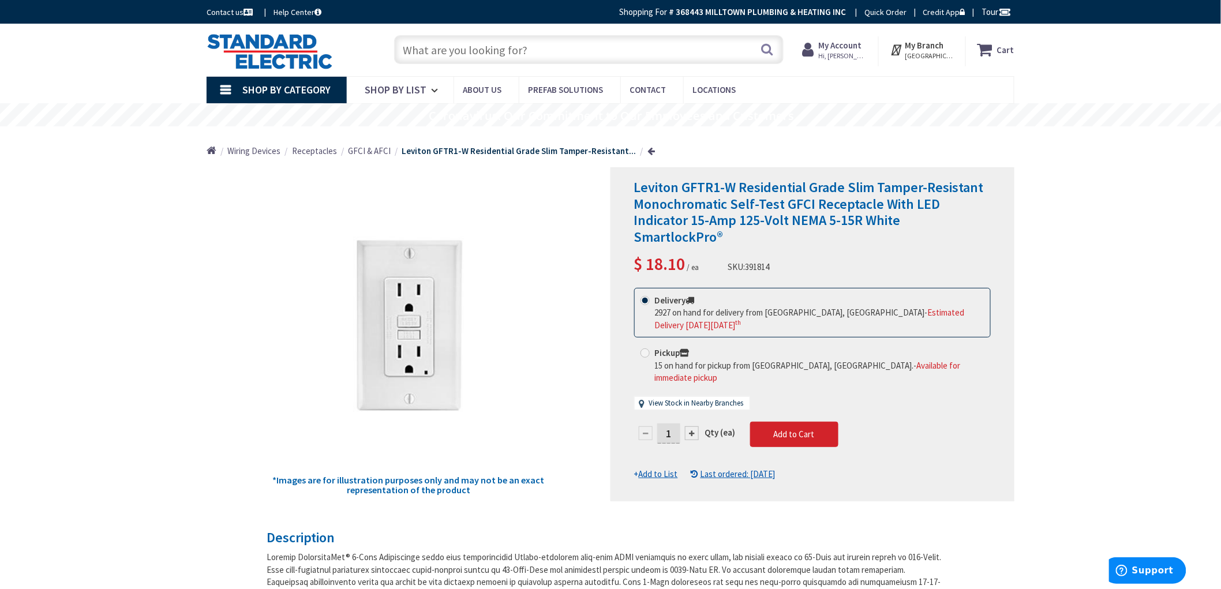
click at [664, 469] on u "Add to List" at bounding box center [658, 474] width 39 height 11
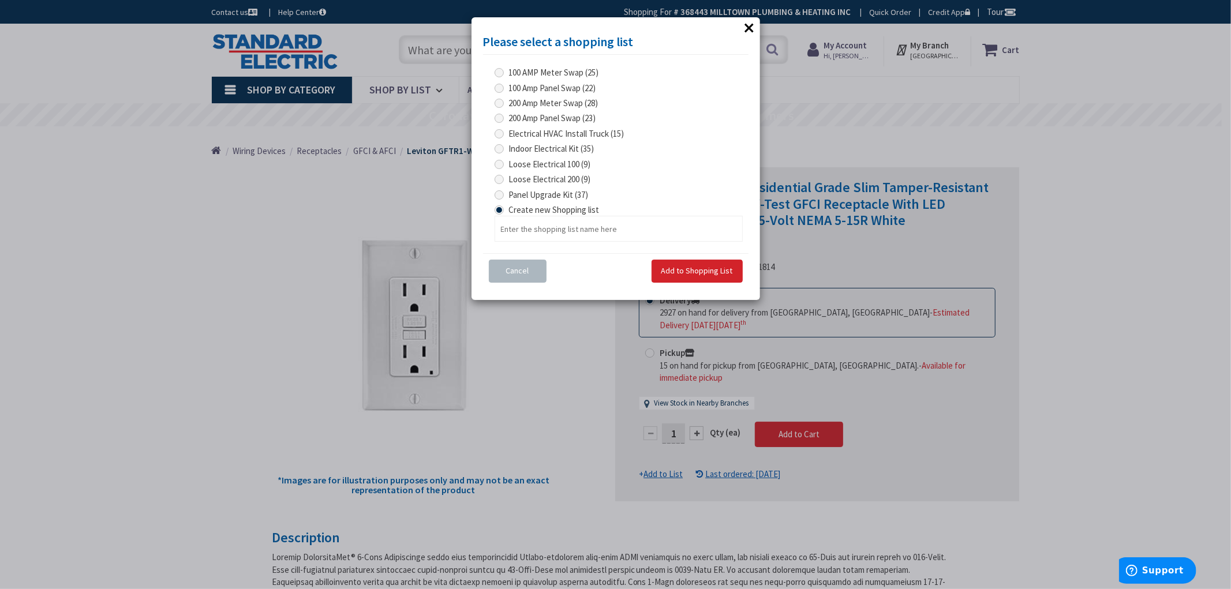
click at [498, 147] on span at bounding box center [499, 148] width 9 height 9
click at [498, 147] on Kit "Indoor Electrical Kit (35)" at bounding box center [501, 149] width 8 height 8
radio Kit "true"
click at [720, 272] on span "Add to Shopping List" at bounding box center [697, 270] width 72 height 10
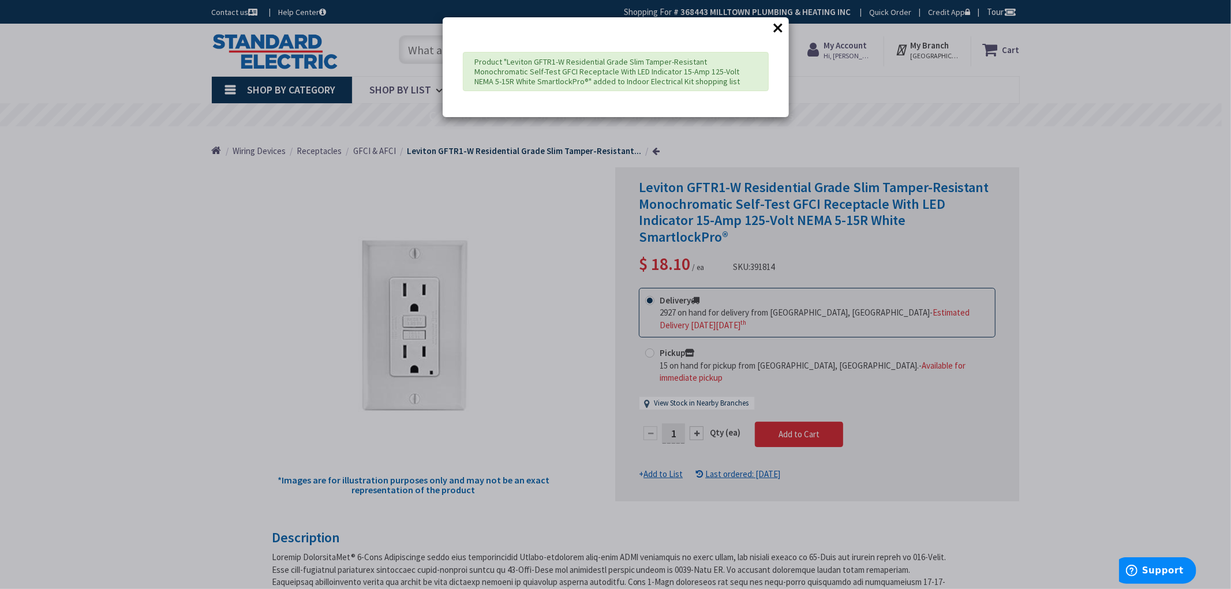
click at [231, 333] on div "× Product "Leviton GFTR1-W Residential Grade Slim Tamper-Resistant Monochromati…" at bounding box center [615, 294] width 1231 height 589
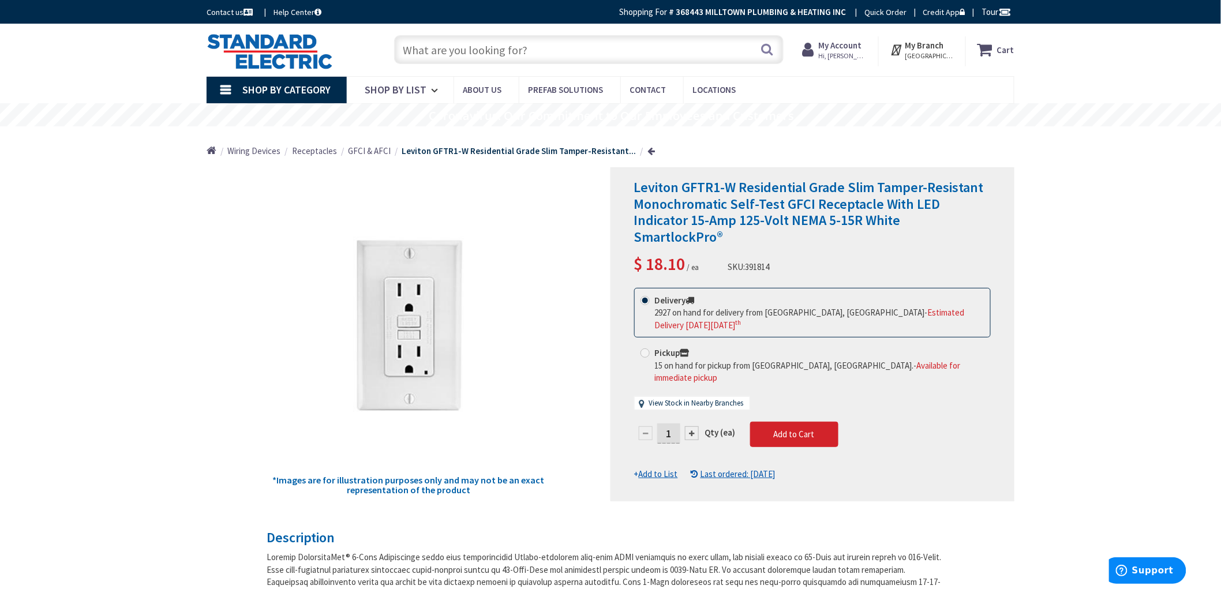
click at [215, 367] on div "*Images are for illustration purposes only and may not be an exact representati…" at bounding box center [409, 334] width 404 height 334
click at [215, 364] on div "*Images are for illustration purposes only and may not be an exact representati…" at bounding box center [409, 334] width 404 height 334
click at [208, 369] on div "*Images are for illustration purposes only and may not be an exact representati…" at bounding box center [409, 334] width 404 height 334
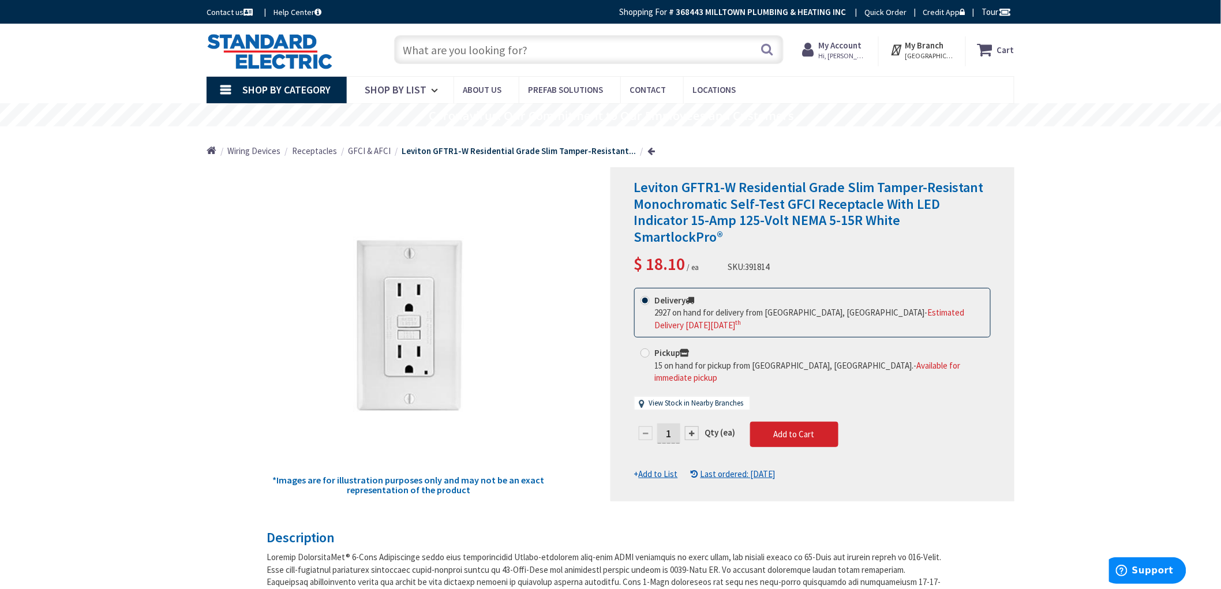
click at [272, 35] on img at bounding box center [270, 51] width 126 height 36
click at [278, 53] on img at bounding box center [270, 51] width 126 height 36
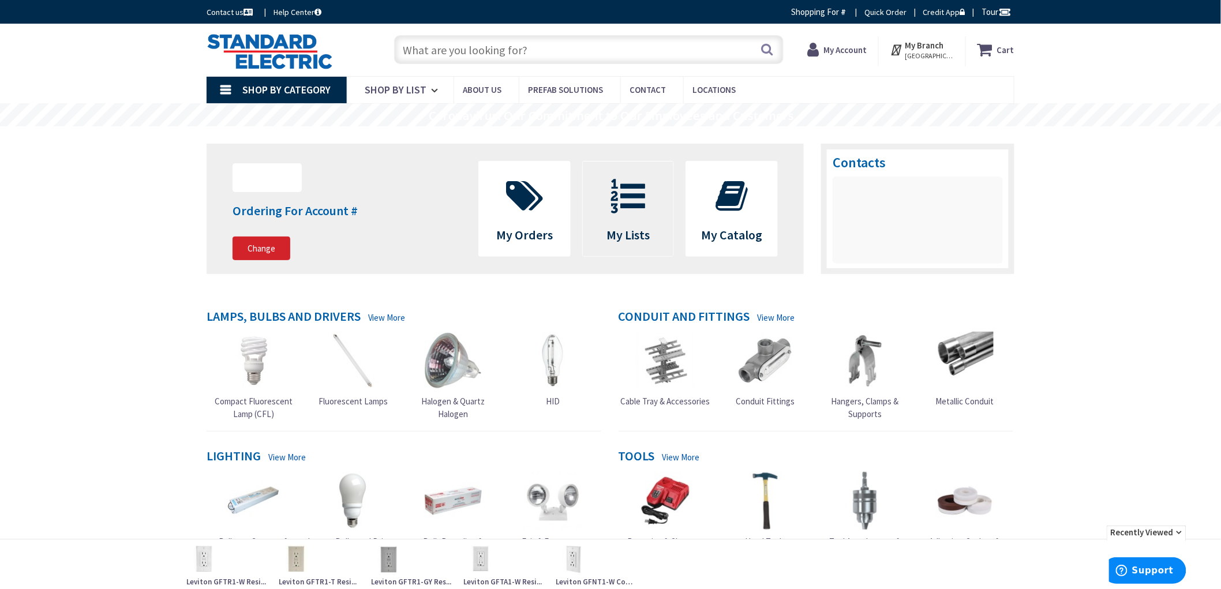
click at [638, 233] on span "My Lists" at bounding box center [628, 235] width 43 height 16
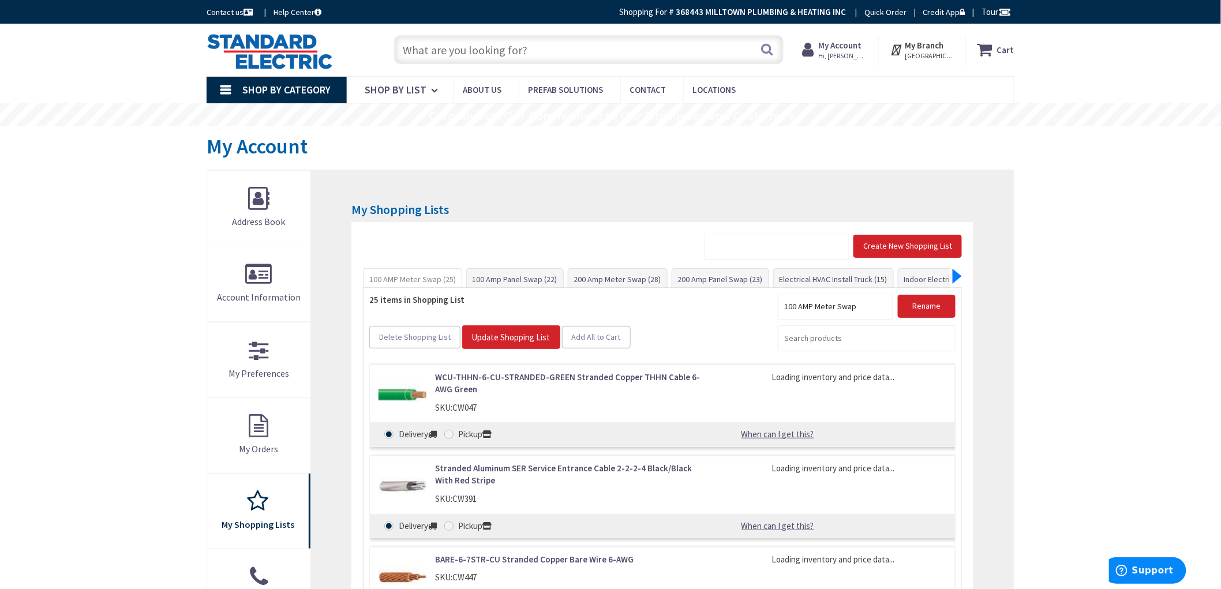
click at [960, 279] on div at bounding box center [957, 276] width 9 height 15
click at [838, 283] on link "Indoor Electrical Kit (36)" at bounding box center [848, 279] width 93 height 21
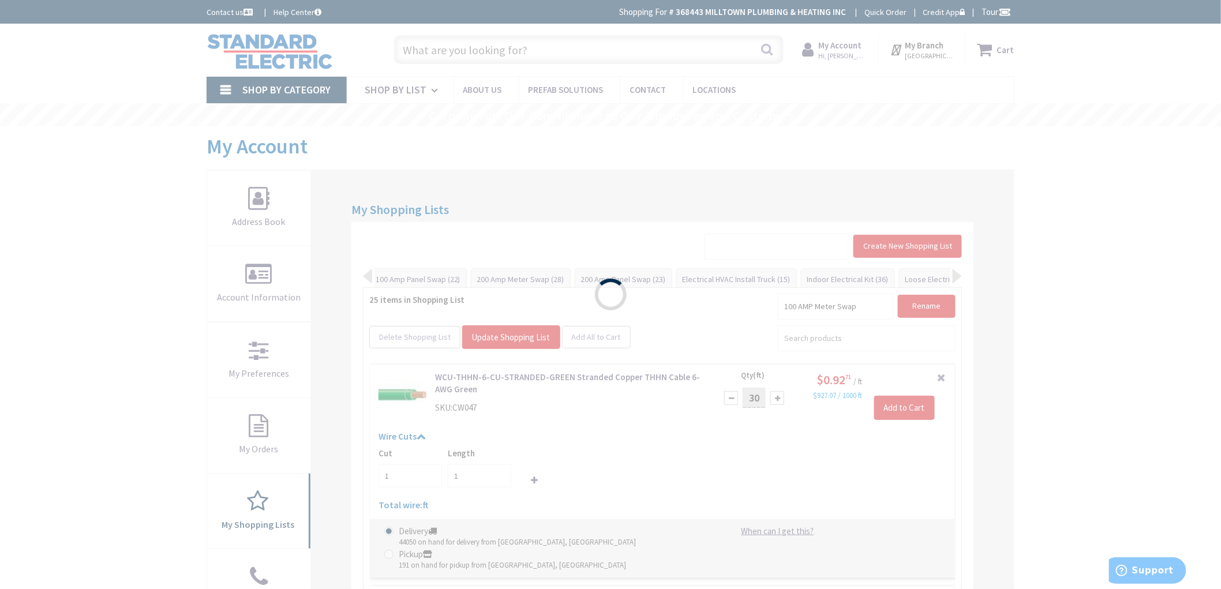
click at [61, 297] on div "Please wait..." at bounding box center [610, 294] width 1221 height 589
click at [92, 424] on div "Please wait..." at bounding box center [610, 294] width 1221 height 589
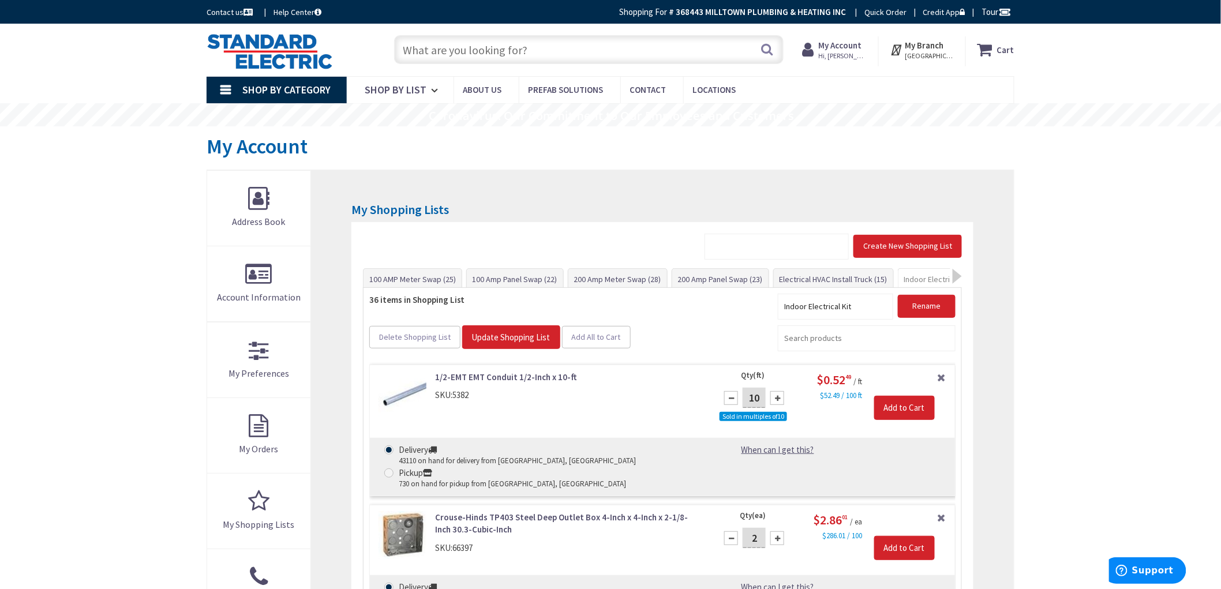
click at [957, 273] on div at bounding box center [957, 276] width 9 height 15
click at [874, 278] on span "Indoor Electrical Kit (36)" at bounding box center [848, 279] width 93 height 21
click at [837, 269] on span "Indoor Electrical Kit (36)" at bounding box center [848, 279] width 93 height 21
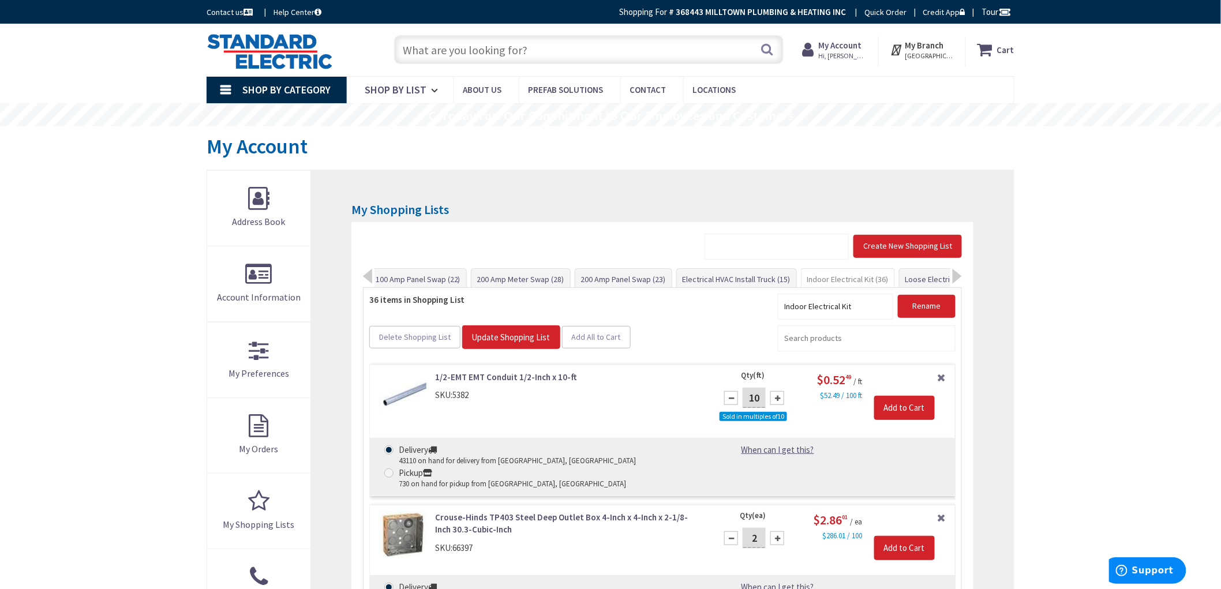
click at [852, 279] on span "Indoor Electrical Kit (36)" at bounding box center [848, 279] width 93 height 21
click at [851, 279] on span "Indoor Electrical Kit (36)" at bounding box center [848, 279] width 93 height 21
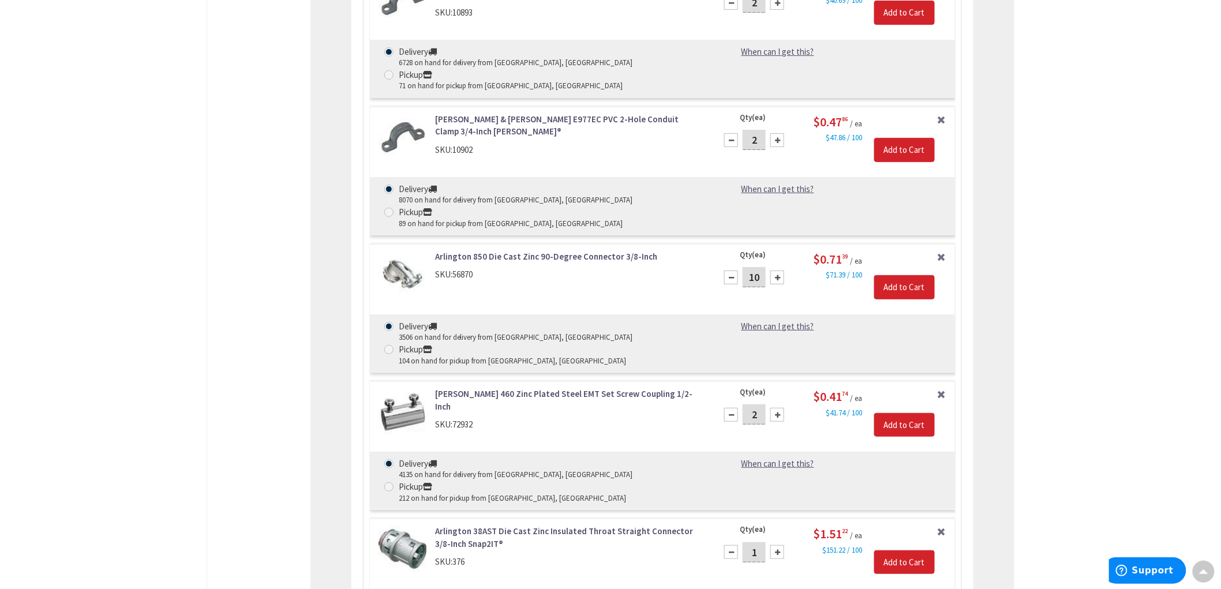
scroll to position [2037, 0]
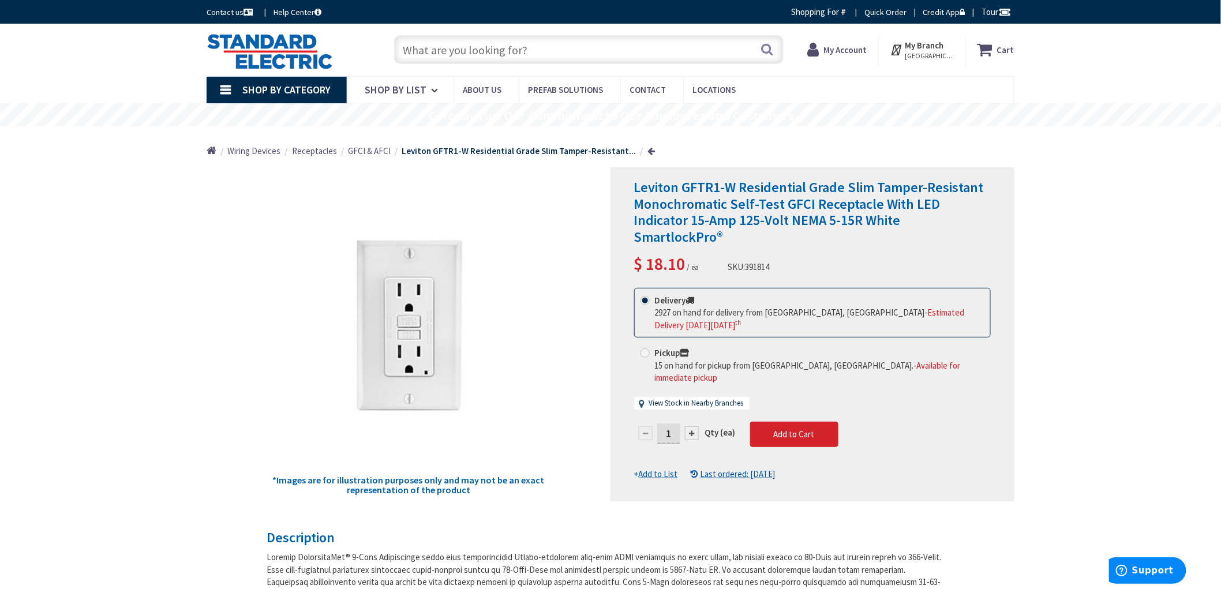
drag, startPoint x: 279, startPoint y: 380, endPoint x: 316, endPoint y: 384, distance: 37.7
click at [316, 384] on div "*Images are for illustration purposes only and may not be an exact representati…" at bounding box center [409, 334] width 404 height 334
drag, startPoint x: 626, startPoint y: 191, endPoint x: 735, endPoint y: 193, distance: 109.1
click at [735, 193] on div "Leviton GFTR1-W Residential Grade Slim Tamper-Resistant Monochromatic Self-Test…" at bounding box center [813, 334] width 404 height 334
copy span "Leviton GFTR1-W"
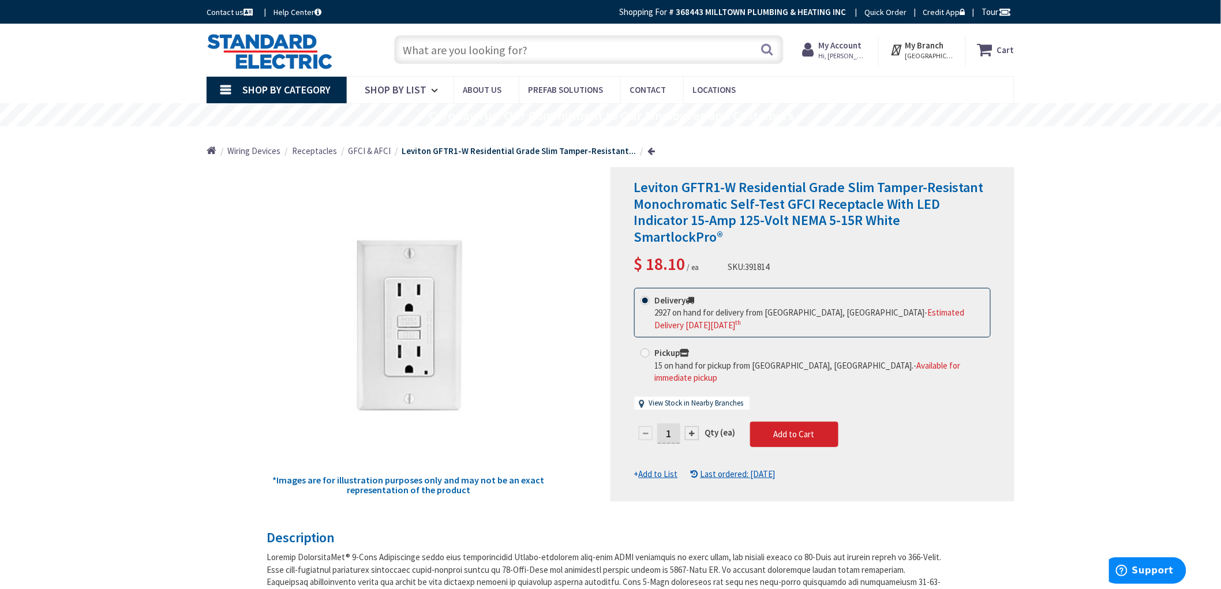
click at [677, 424] on input "1" at bounding box center [668, 434] width 23 height 20
type input "11"
click at [808, 409] on form "This product is Discontinued Delivery 2927 on hand for delivery from Stoughton,…" at bounding box center [812, 384] width 357 height 193
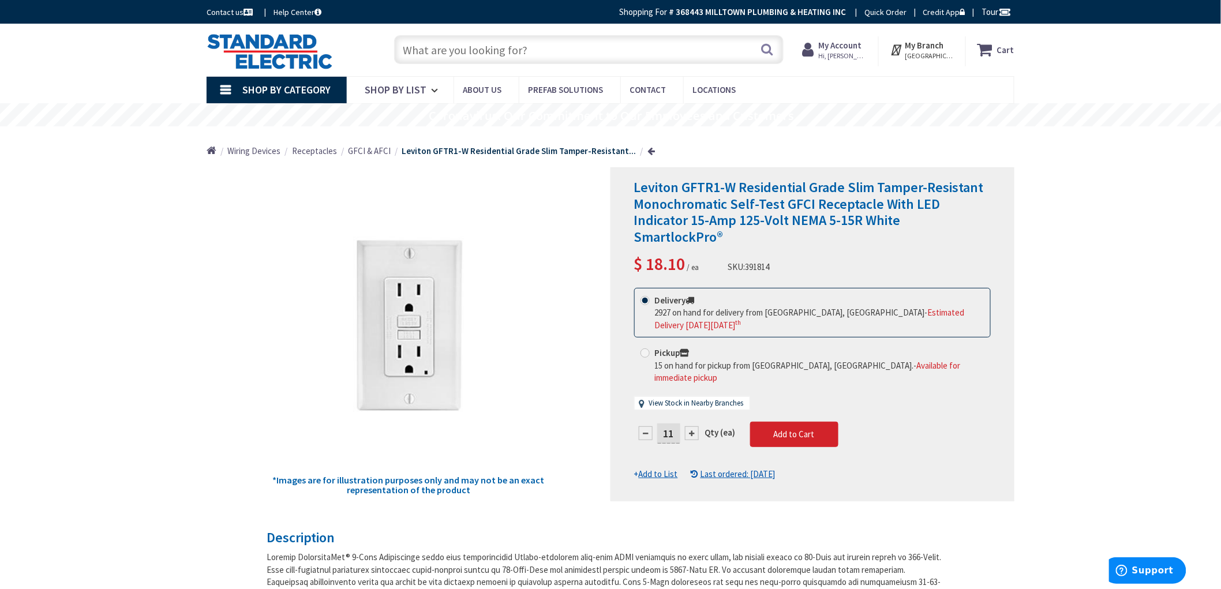
drag, startPoint x: 152, startPoint y: 306, endPoint x: 153, endPoint y: 312, distance: 6.4
drag, startPoint x: 169, startPoint y: 314, endPoint x: 211, endPoint y: 327, distance: 44.6
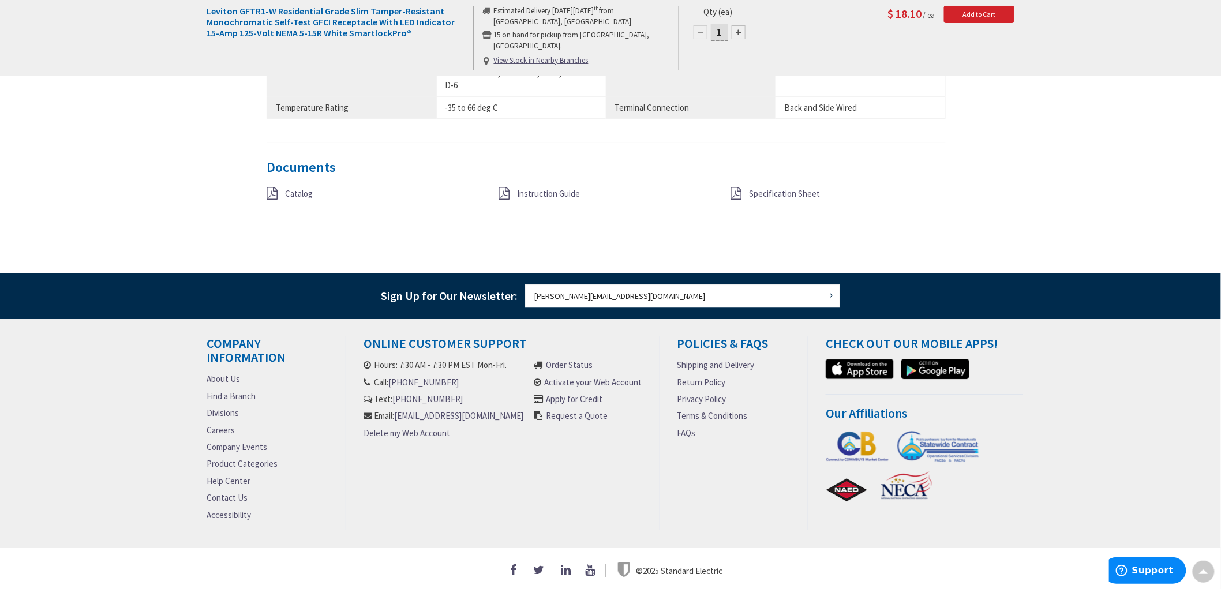
drag, startPoint x: 112, startPoint y: 208, endPoint x: 122, endPoint y: 212, distance: 11.4
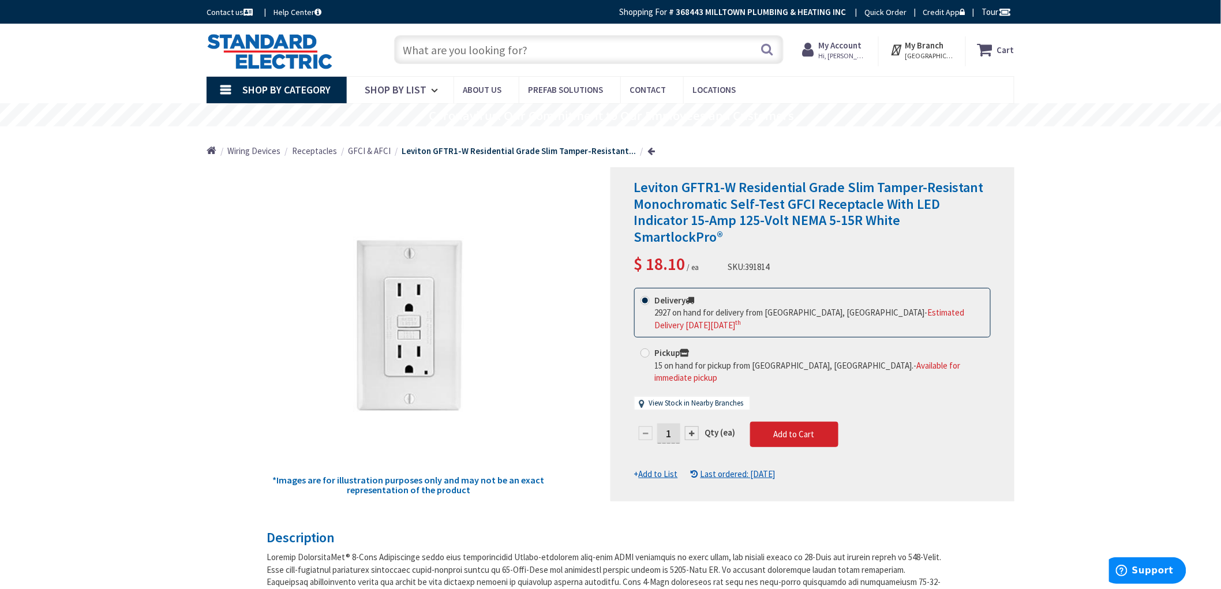
click at [1001, 42] on strong "Cart" at bounding box center [1005, 49] width 17 height 21
drag, startPoint x: 144, startPoint y: 230, endPoint x: 315, endPoint y: 234, distance: 170.9
click at [678, 424] on input "1" at bounding box center [668, 434] width 23 height 20
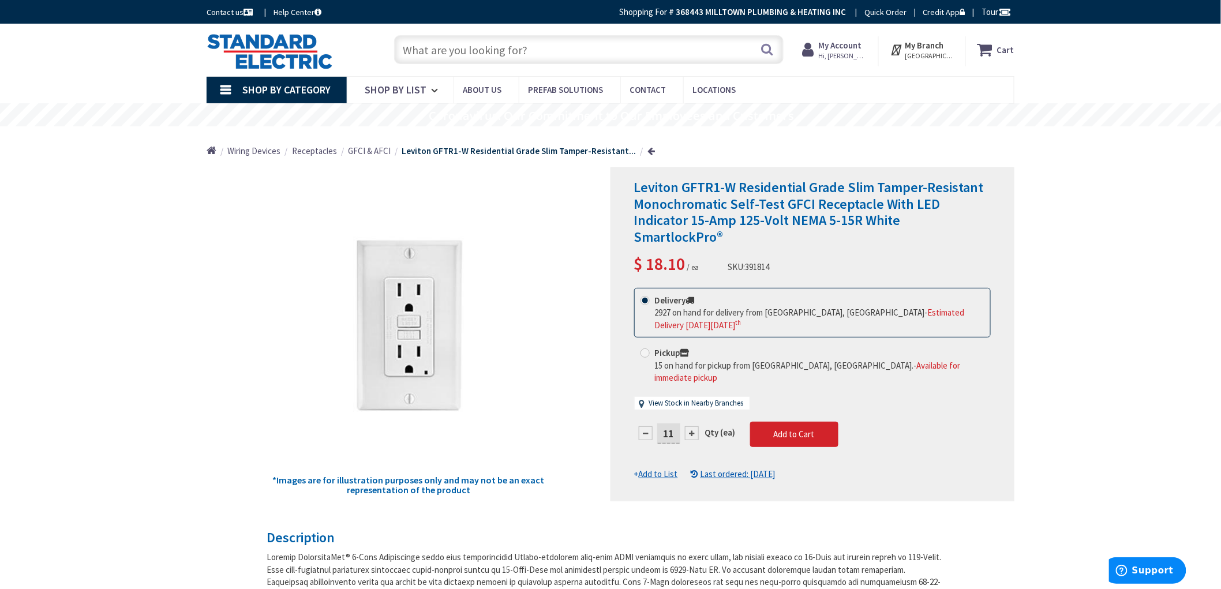
type input "11"
click at [803, 429] on span "Add to Cart" at bounding box center [794, 434] width 41 height 11
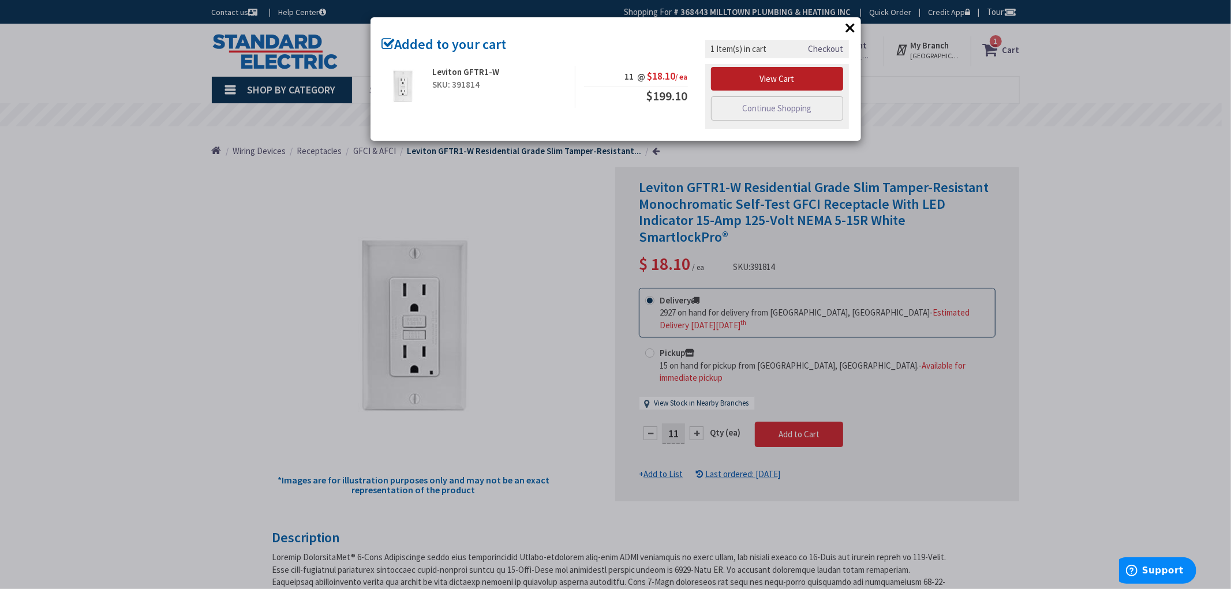
click at [787, 76] on link "View Cart" at bounding box center [777, 79] width 133 height 24
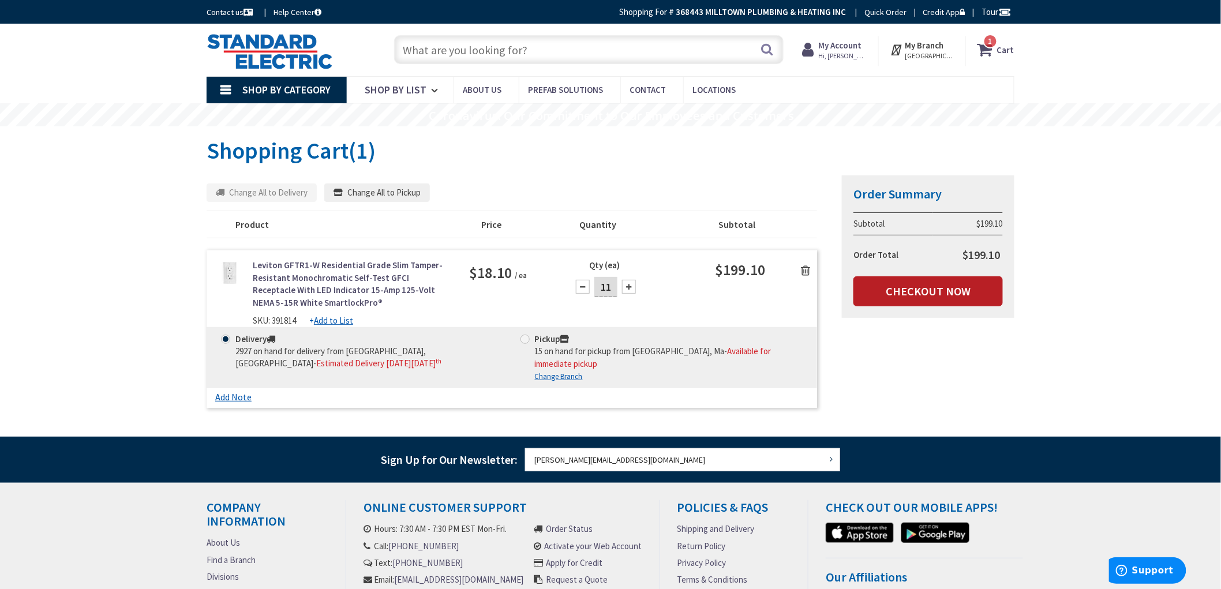
drag, startPoint x: 908, startPoint y: 299, endPoint x: 916, endPoint y: 297, distance: 8.4
click at [908, 300] on link "Checkout Now" at bounding box center [927, 291] width 149 height 30
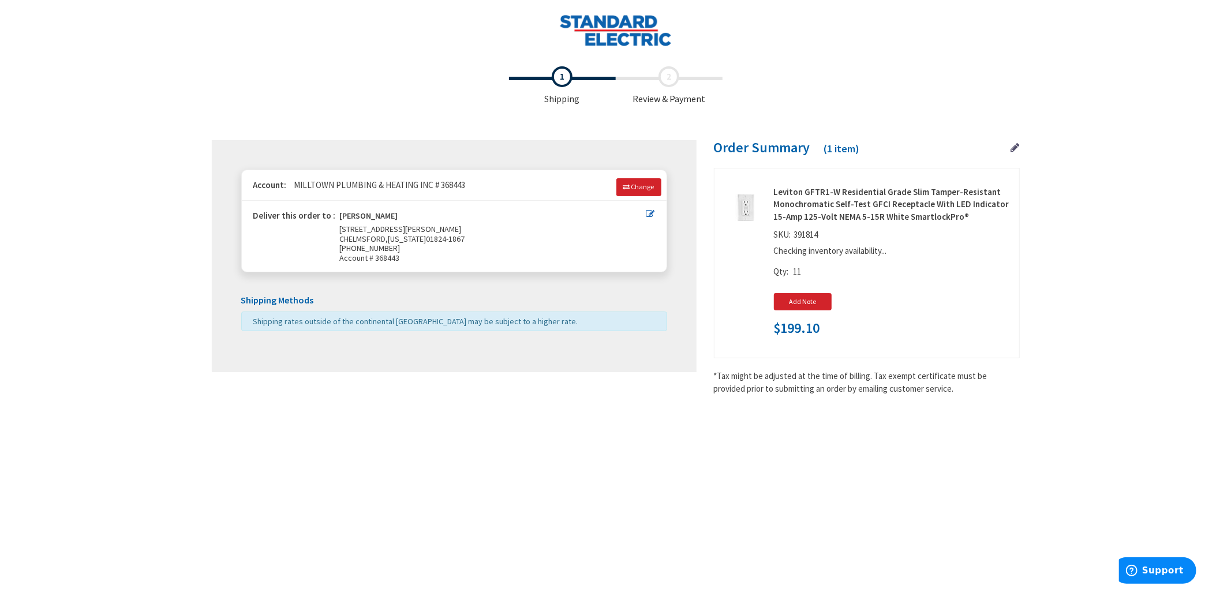
click at [136, 197] on div "Toggle Nav Checkout Shipping Review & Payment Estimated Total $199.10 1 Some it…" at bounding box center [615, 281] width 1231 height 563
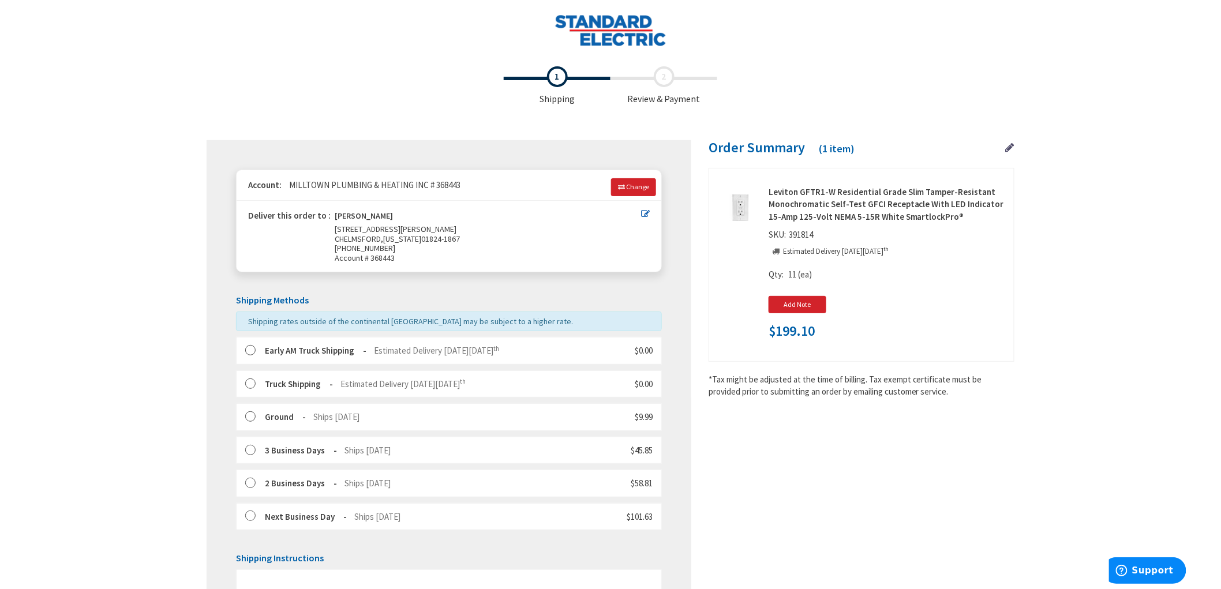
click at [249, 349] on label at bounding box center [254, 351] width 18 height 12
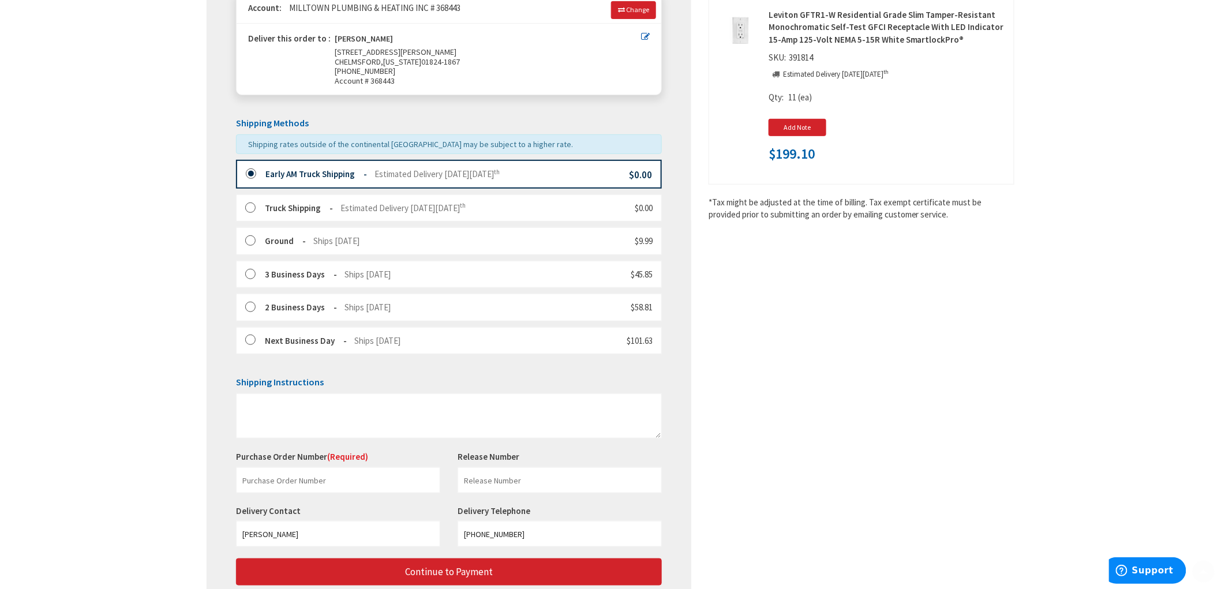
scroll to position [265, 0]
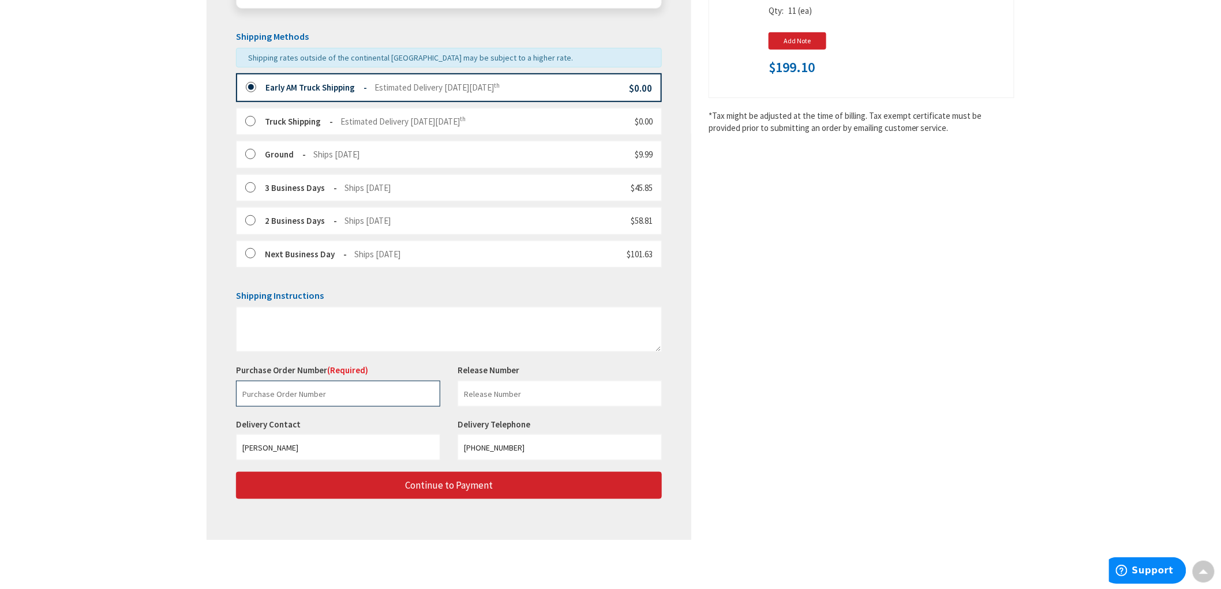
paste input "229318091"
type input "229318091"
click at [549, 408] on div "Purchase Order Number (Required) 229318091 This is a required field. Release Nu…" at bounding box center [448, 391] width 443 height 54
click at [544, 400] on input "text" at bounding box center [560, 394] width 204 height 26
type input "Electrical kits"
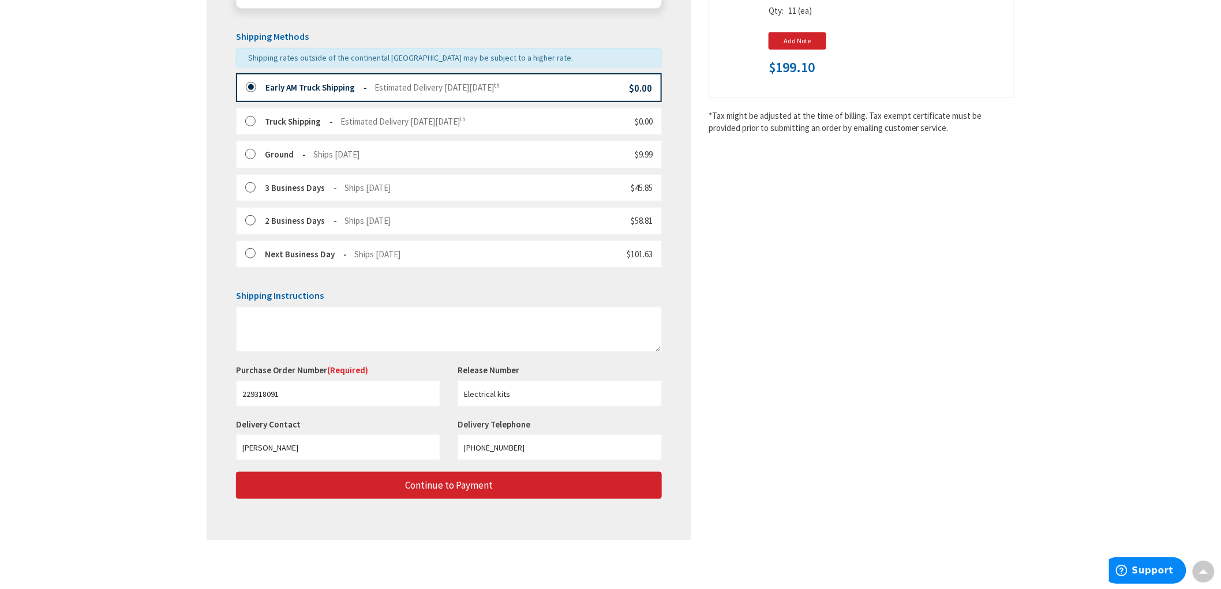
click at [146, 321] on div "Toggle Nav Checkout Shipping Review & Payment Estimated Total $199.10 1 Some it…" at bounding box center [610, 162] width 1221 height 853
click at [141, 322] on div "Toggle Nav Checkout Shipping Review & Payment Estimated Total $199.10 1 Some it…" at bounding box center [610, 162] width 1221 height 853
click at [43, 395] on div "Toggle Nav Checkout Shipping Review & Payment Estimated Total $199.10 1 Some it…" at bounding box center [610, 162] width 1221 height 853
click at [1017, 303] on main "Checkout Shipping Review & Payment Estimated Total $199.10 1 Some items in your…" at bounding box center [611, 193] width 866 height 792
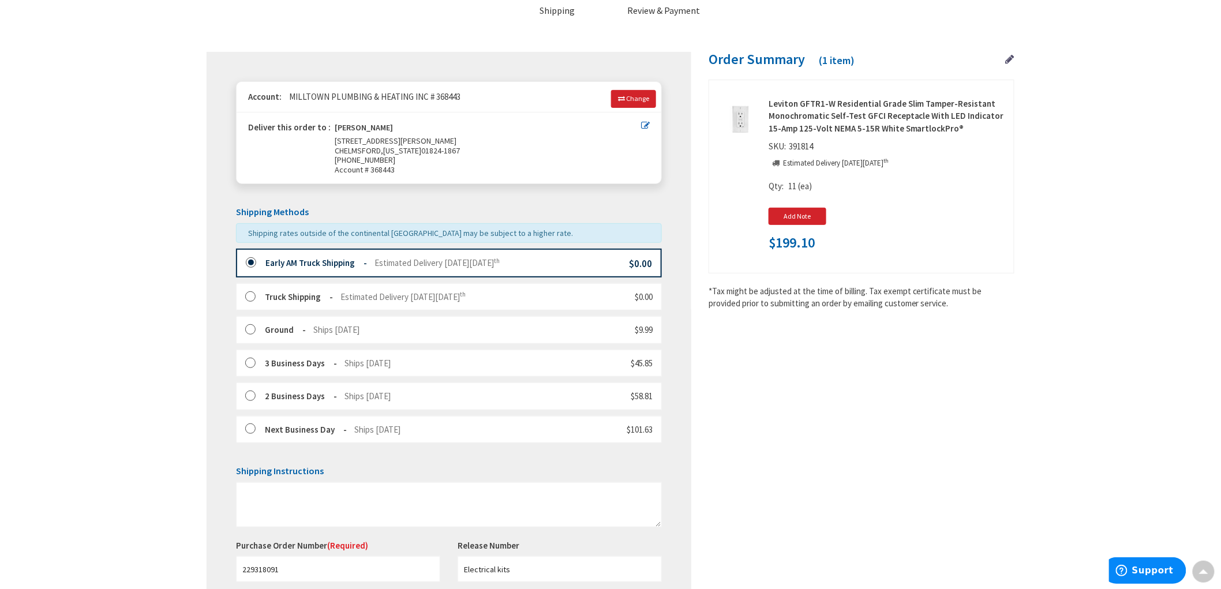
scroll to position [0, 0]
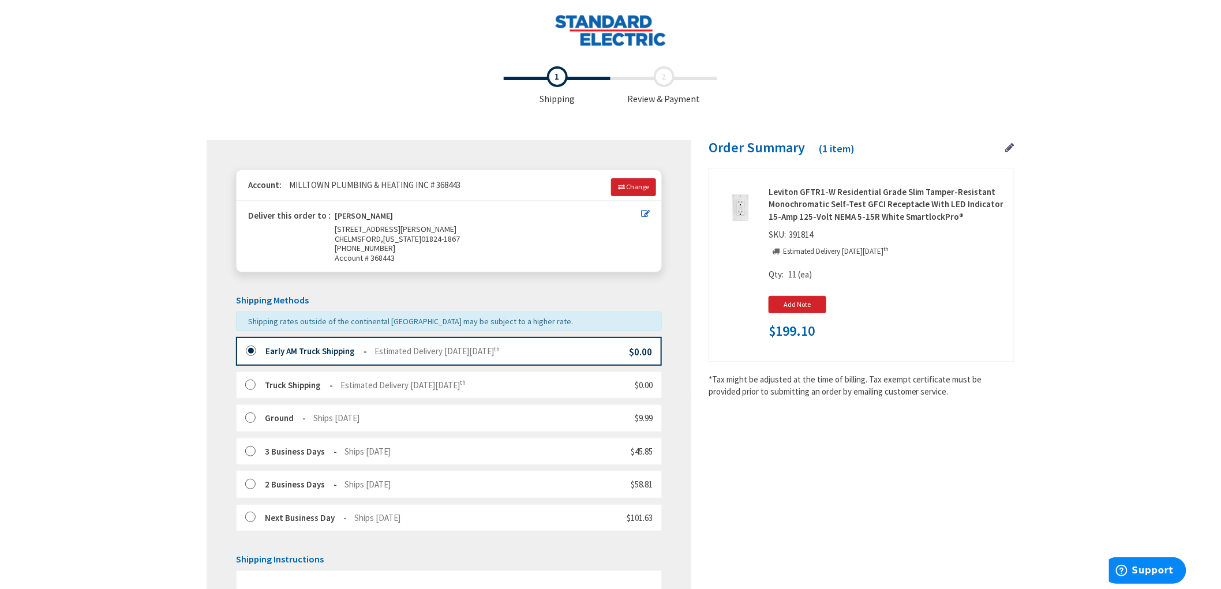
click at [792, 335] on span "$199.10" at bounding box center [792, 331] width 46 height 15
copy span "199.10"
click at [859, 451] on div "Shipping Review & Payment Estimated Total $199.10 1 Some items in your order ar…" at bounding box center [611, 438] width 808 height 755
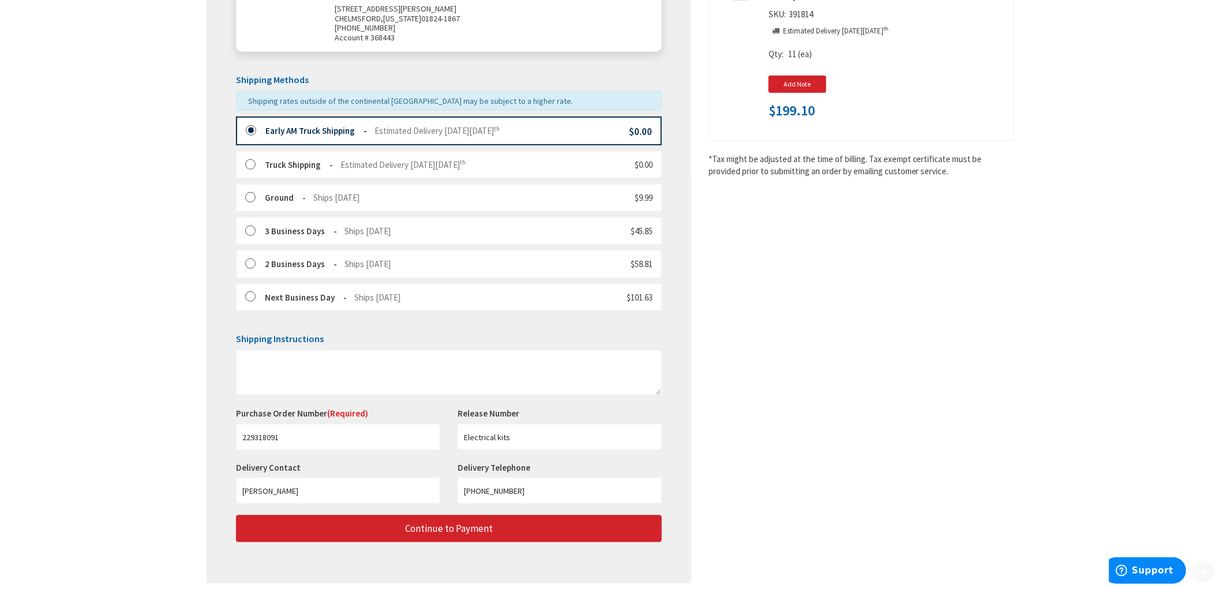
scroll to position [265, 0]
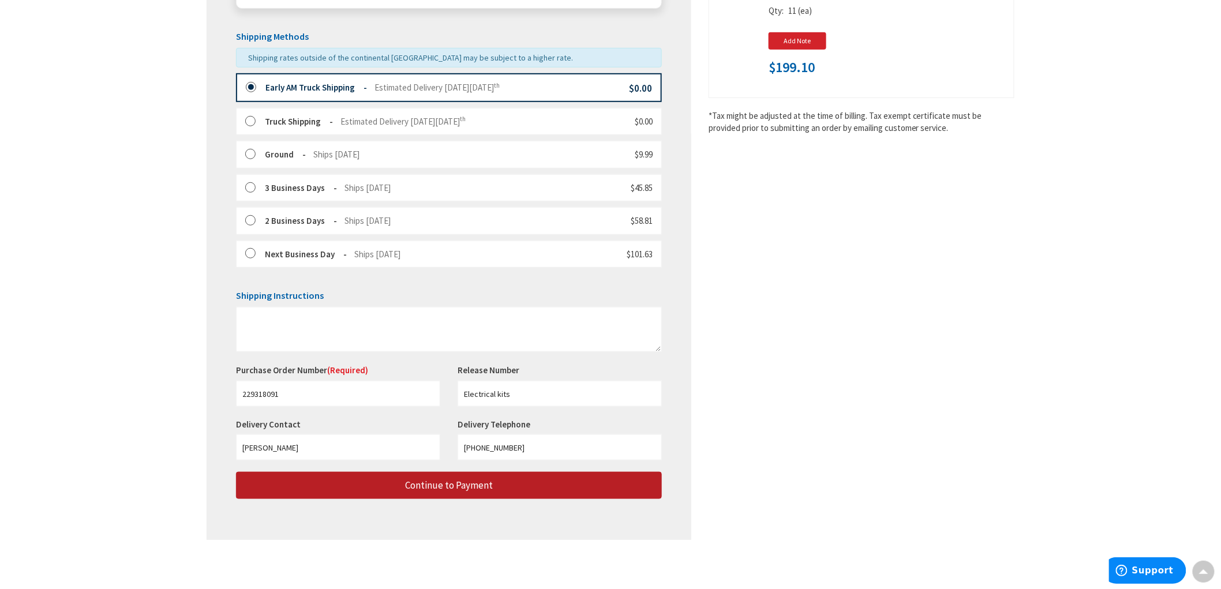
click at [592, 482] on button "Continue to Payment" at bounding box center [449, 485] width 426 height 27
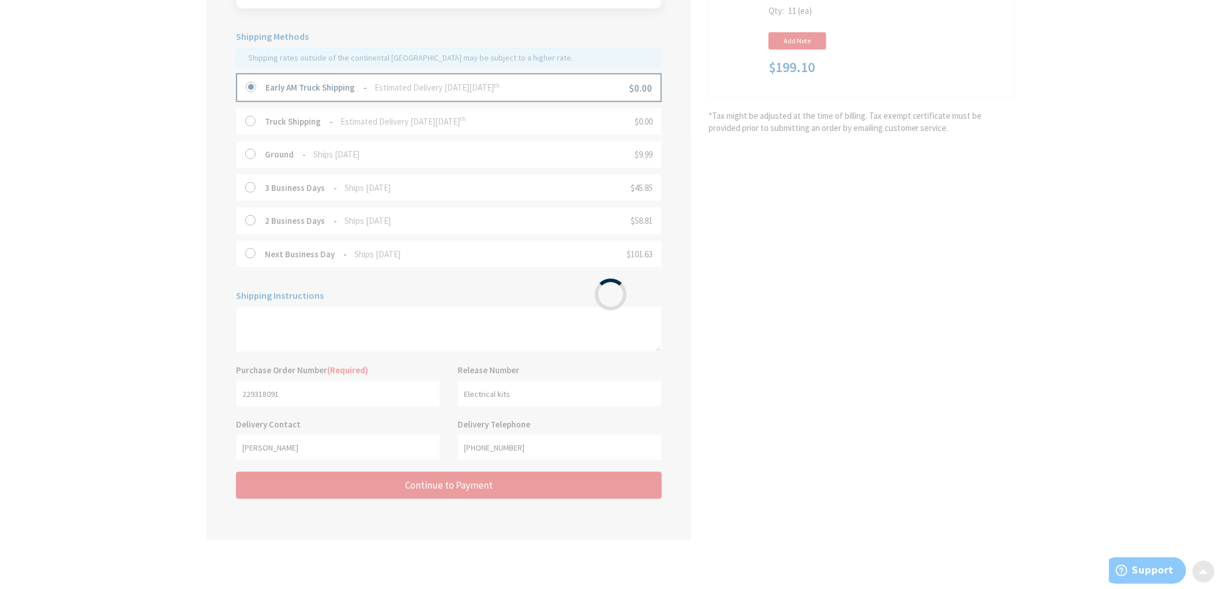
click at [22, 335] on div "Please wait..." at bounding box center [610, 294] width 1221 height 589
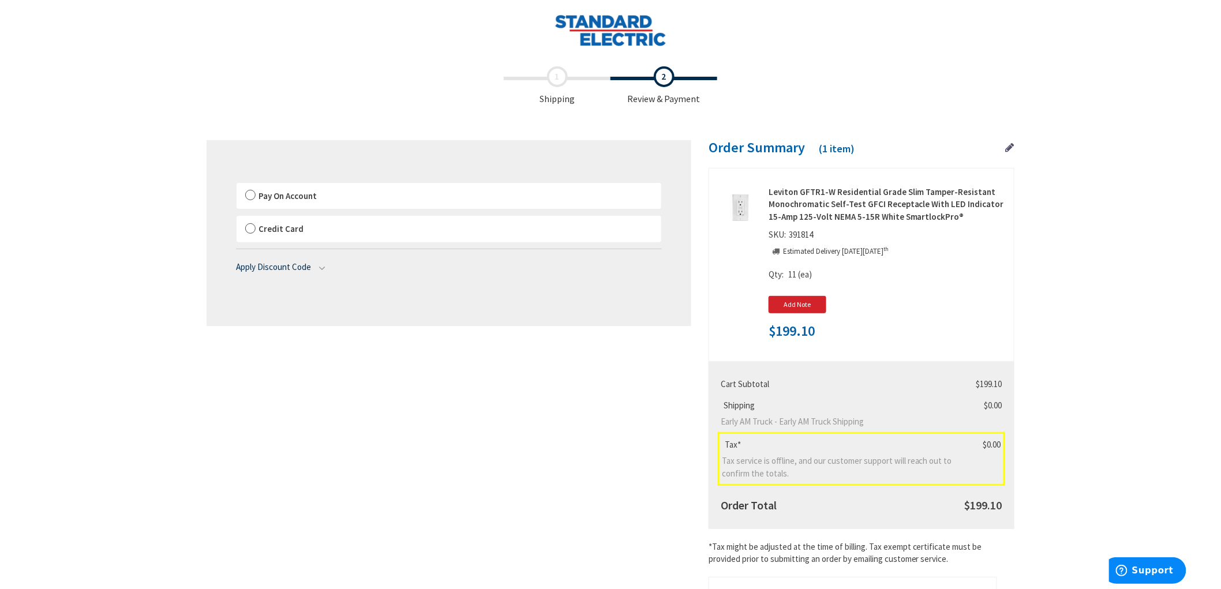
click at [188, 198] on main "Checkout Shipping Review & Payment Estimated Total $199.10 1 Some items in your…" at bounding box center [611, 405] width 866 height 688
click at [256, 197] on label "Pay On Account" at bounding box center [449, 196] width 425 height 27
click at [237, 185] on input "Pay On Account" at bounding box center [237, 185] width 0 height 0
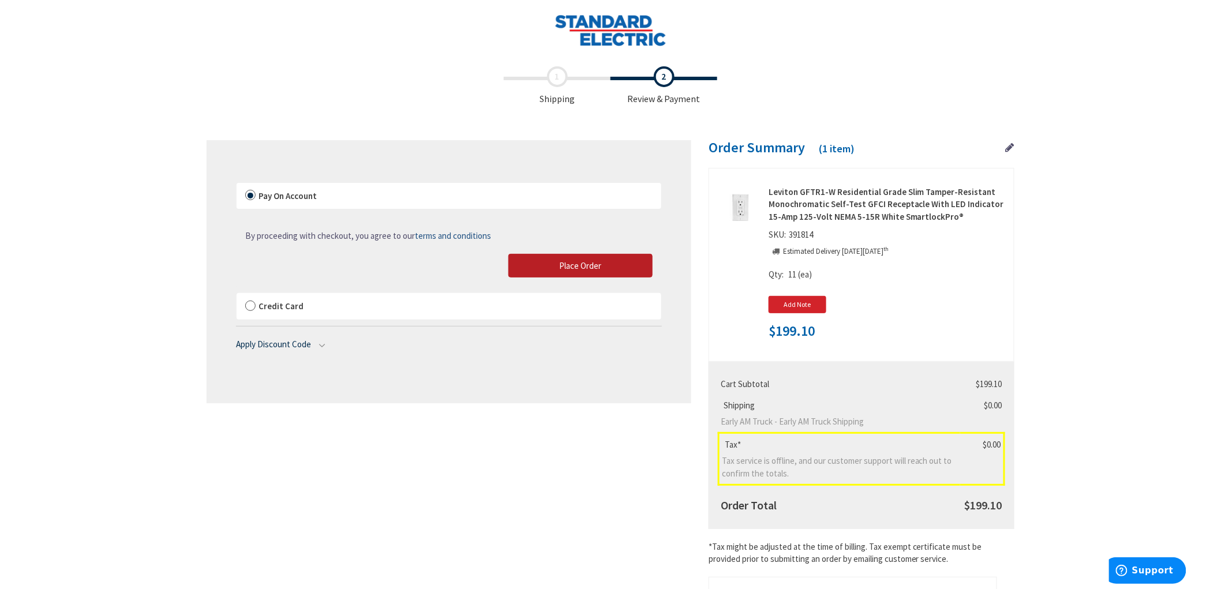
click at [555, 268] on button "Place Order" at bounding box center [580, 266] width 144 height 24
